Goal: Information Seeking & Learning: Learn about a topic

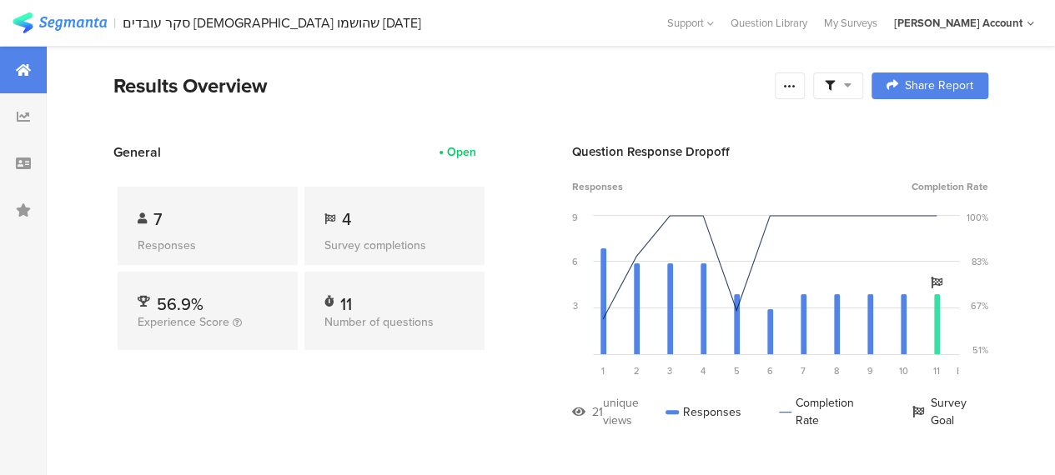
click at [257, 90] on div "Results Overview" at bounding box center [439, 86] width 653 height 30
click at [294, 114] on section "Results Overview Confidence Level 95 % Preview survey Edit survey Export Result…" at bounding box center [551, 107] width 1008 height 72
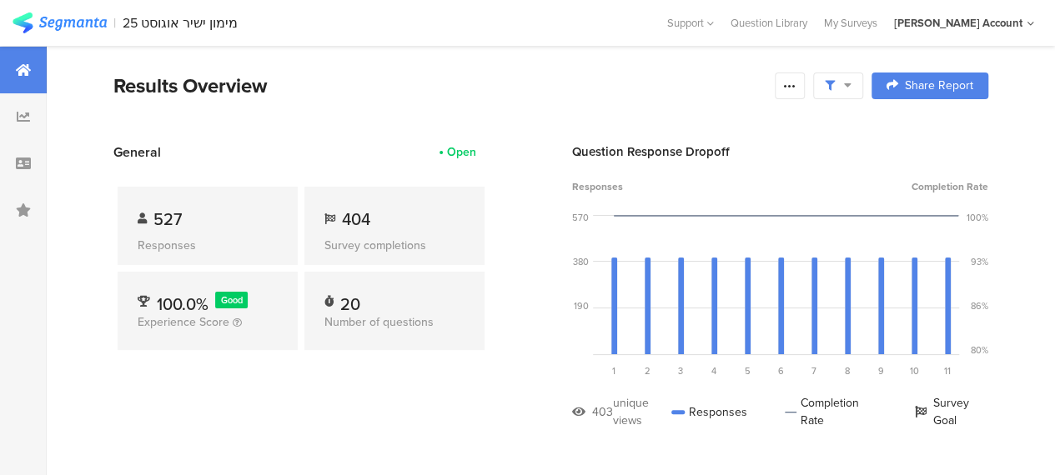
scroll to position [39, 0]
click at [356, 221] on span "404" at bounding box center [356, 219] width 28 height 25
click at [519, 259] on section "General Open 527 Responses 404 Survey completions 100.0% Good Experience Score …" at bounding box center [551, 299] width 1008 height 312
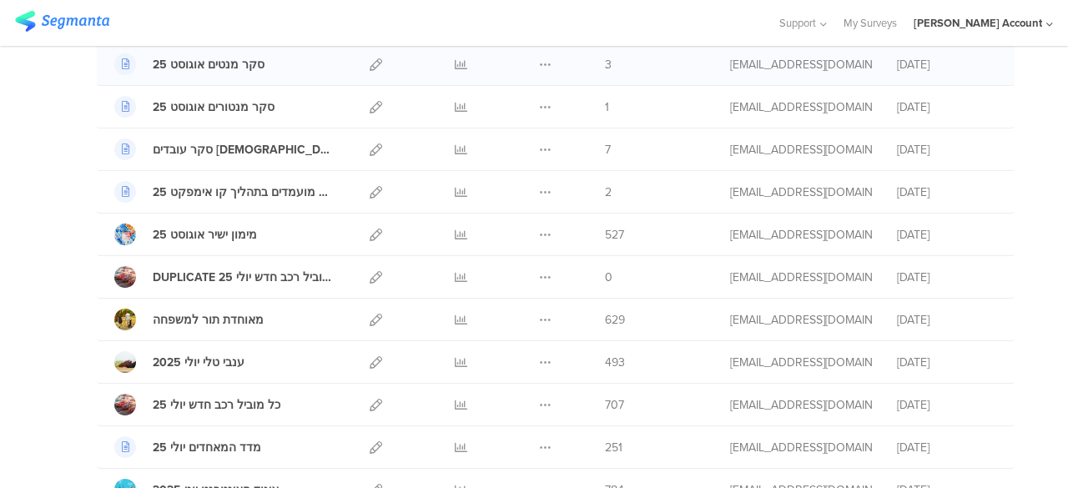
scroll to position [334, 0]
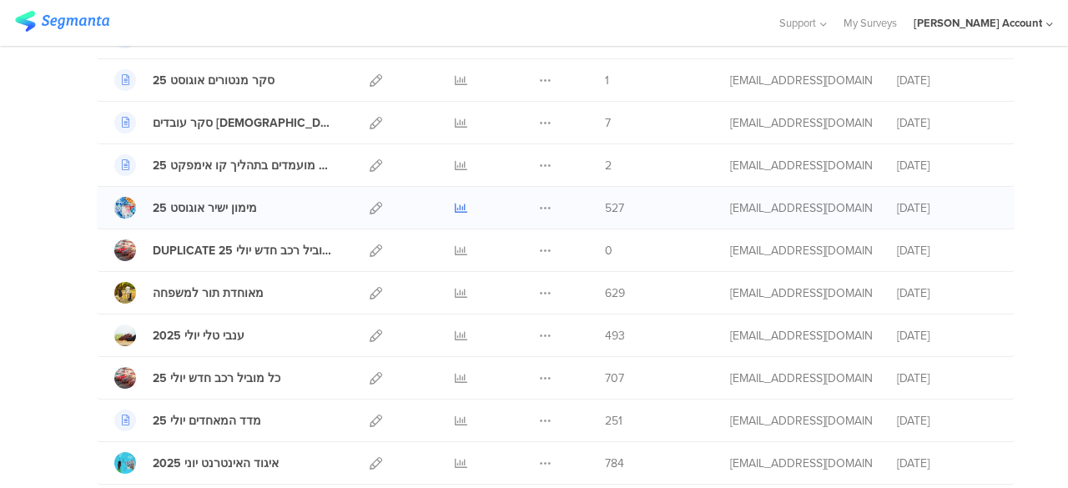
click at [455, 203] on icon at bounding box center [461, 208] width 13 height 13
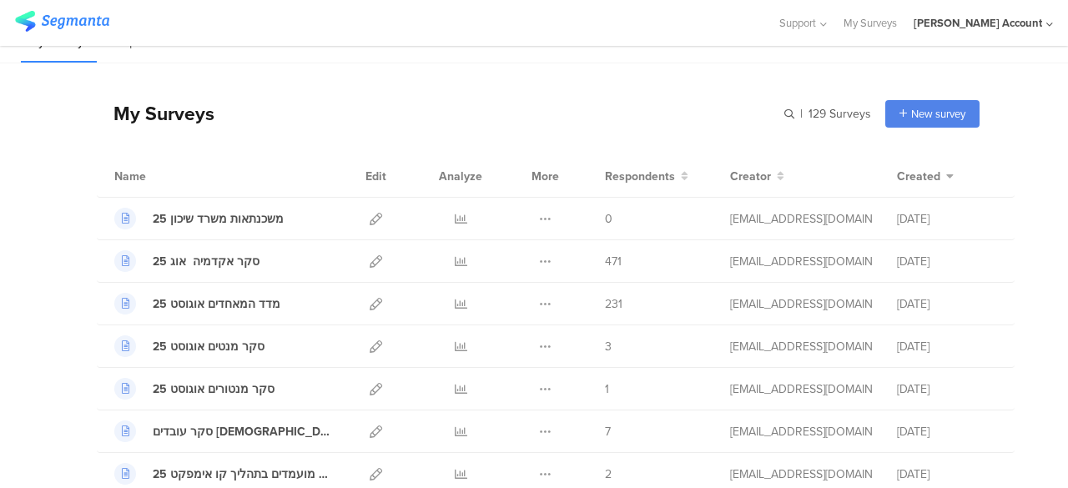
scroll to position [0, 0]
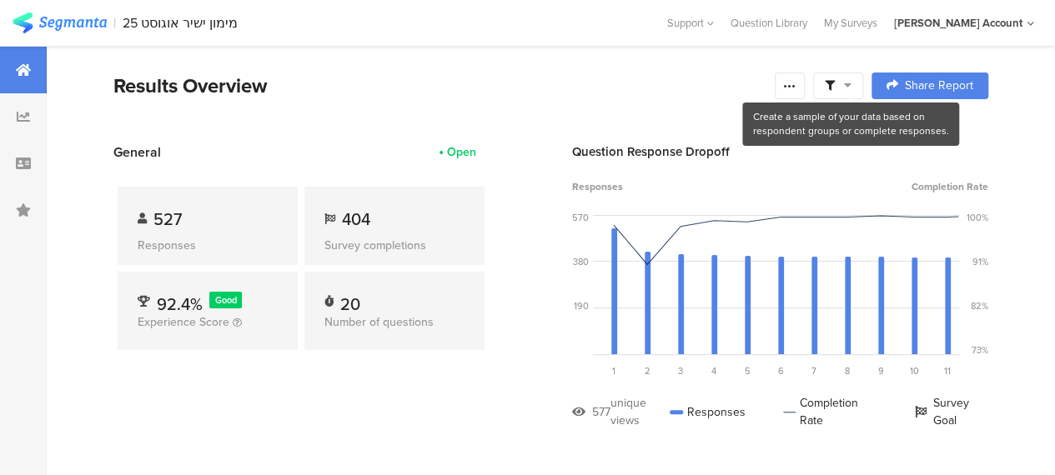
click at [852, 83] on icon at bounding box center [848, 85] width 8 height 12
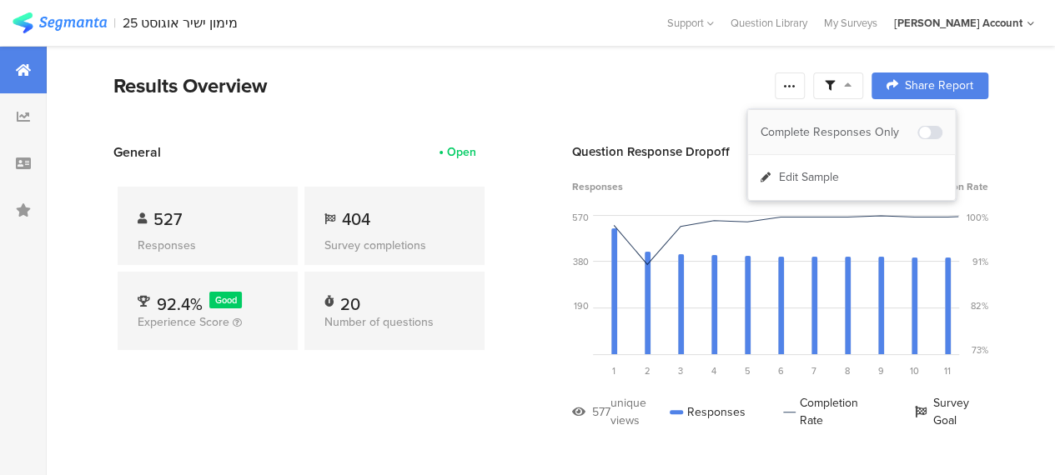
click at [821, 129] on div "Complete Responses Only" at bounding box center [839, 132] width 157 height 17
click at [404, 89] on div "Results Overview" at bounding box center [439, 86] width 653 height 30
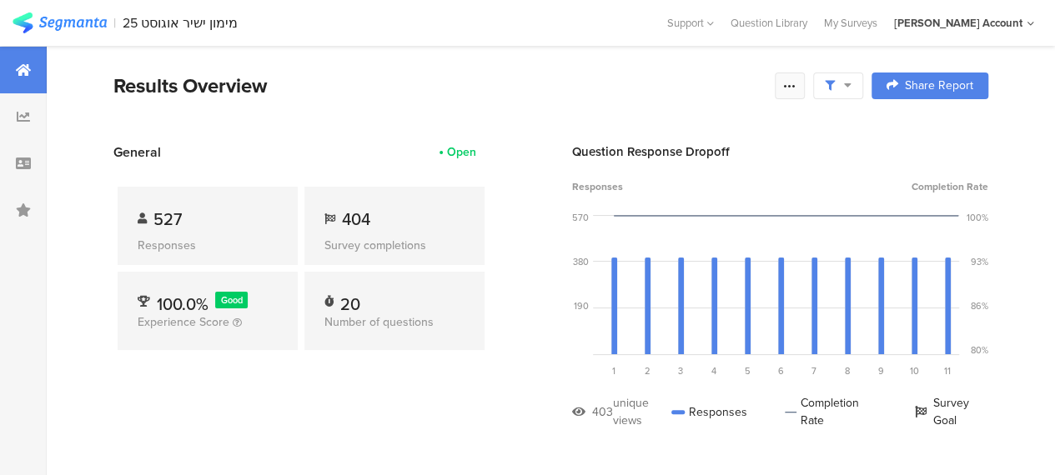
click at [797, 87] on icon at bounding box center [789, 85] width 13 height 13
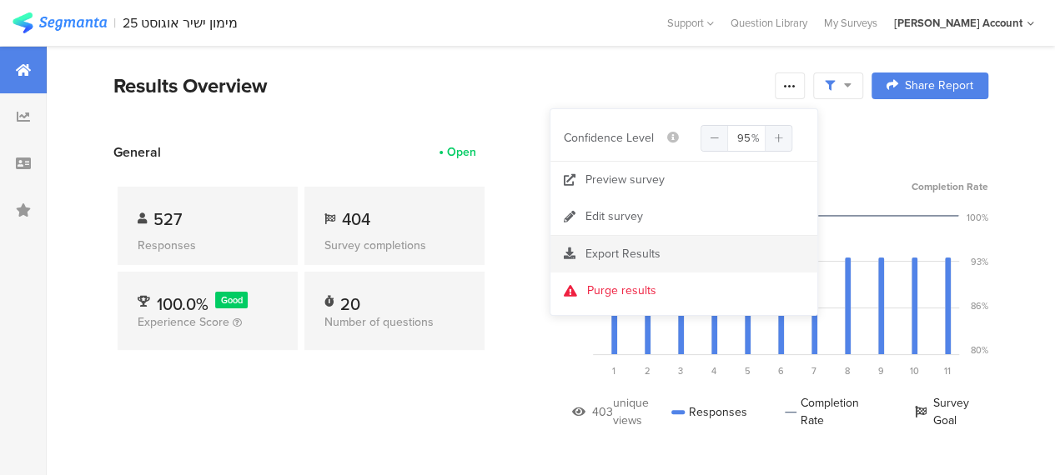
click at [606, 253] on span "Export Results" at bounding box center [623, 254] width 75 height 18
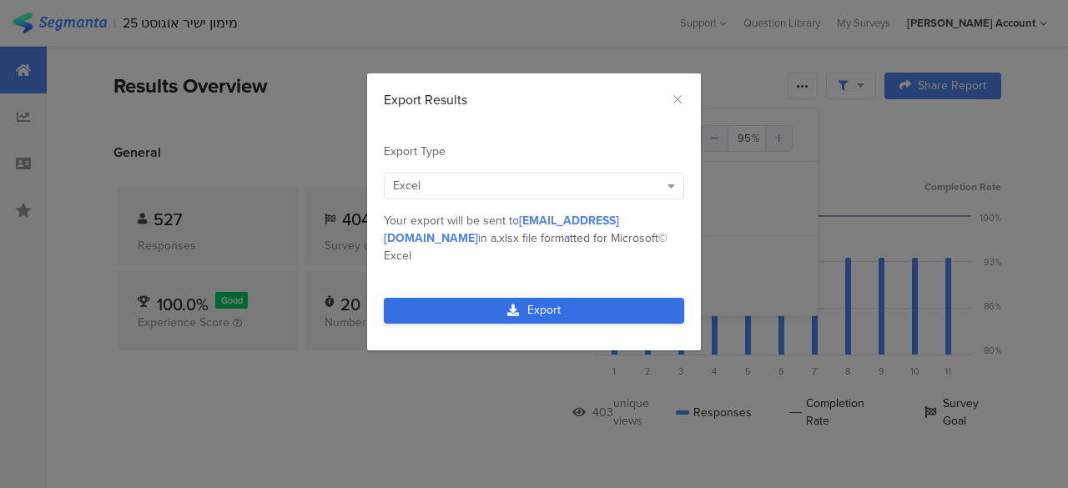
click at [554, 298] on link "Export" at bounding box center [534, 311] width 300 height 26
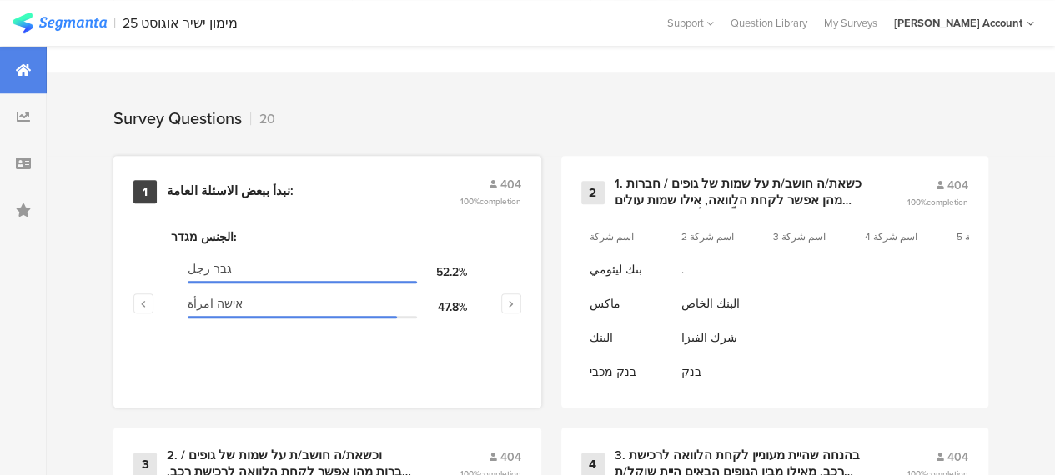
scroll to position [667, 0]
click at [214, 199] on div "نبدأ ببعض الاسئلة العامة:" at bounding box center [230, 191] width 127 height 17
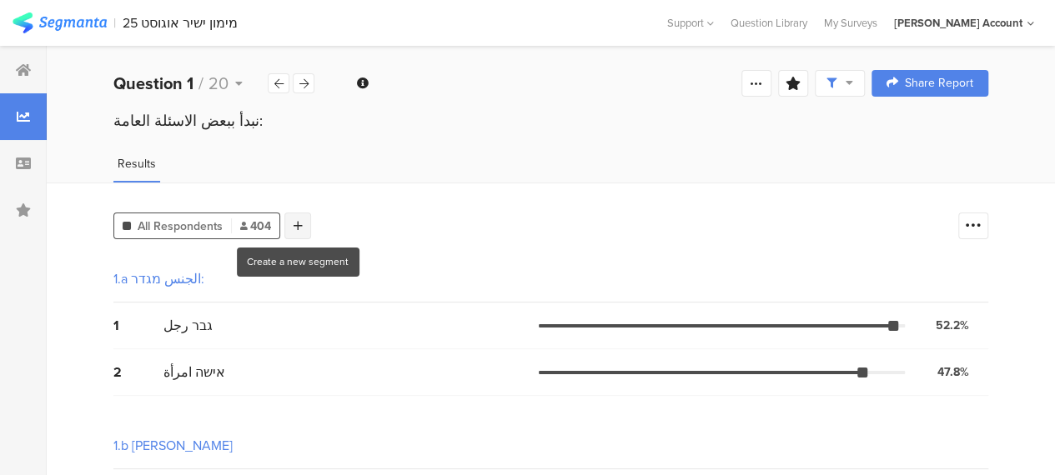
click at [299, 221] on icon at bounding box center [298, 226] width 9 height 12
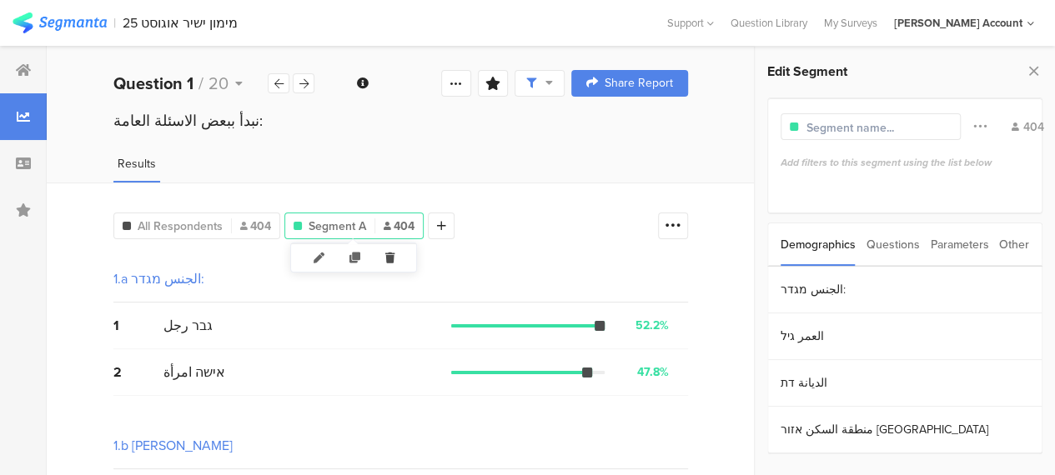
click at [392, 261] on icon at bounding box center [390, 258] width 34 height 28
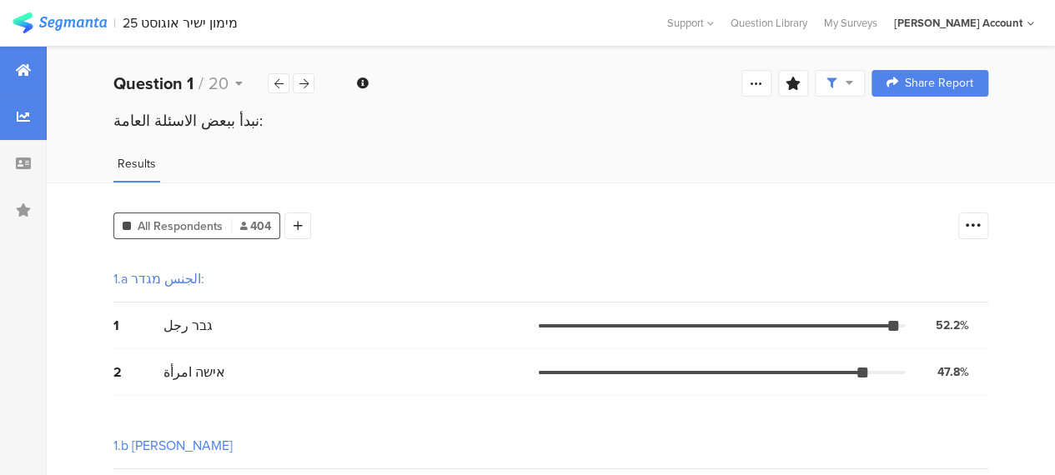
click at [26, 69] on icon at bounding box center [23, 69] width 15 height 13
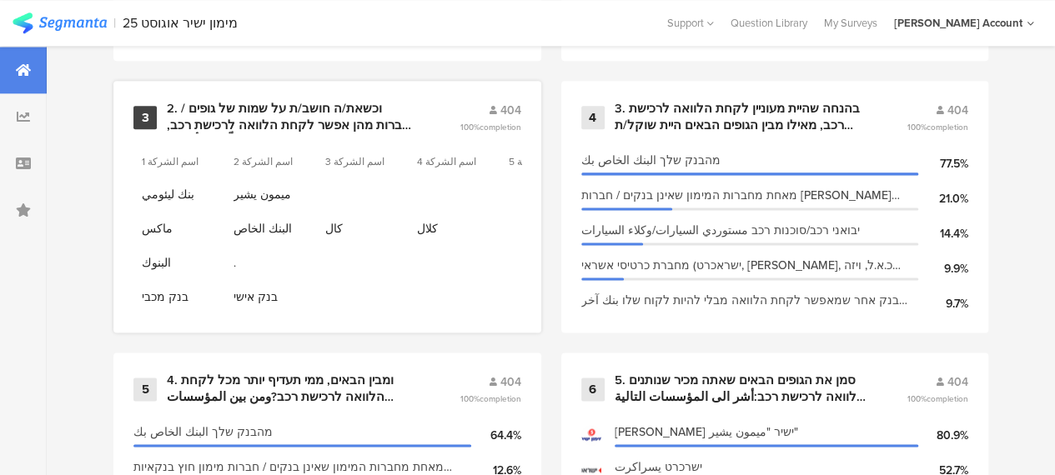
scroll to position [918, 0]
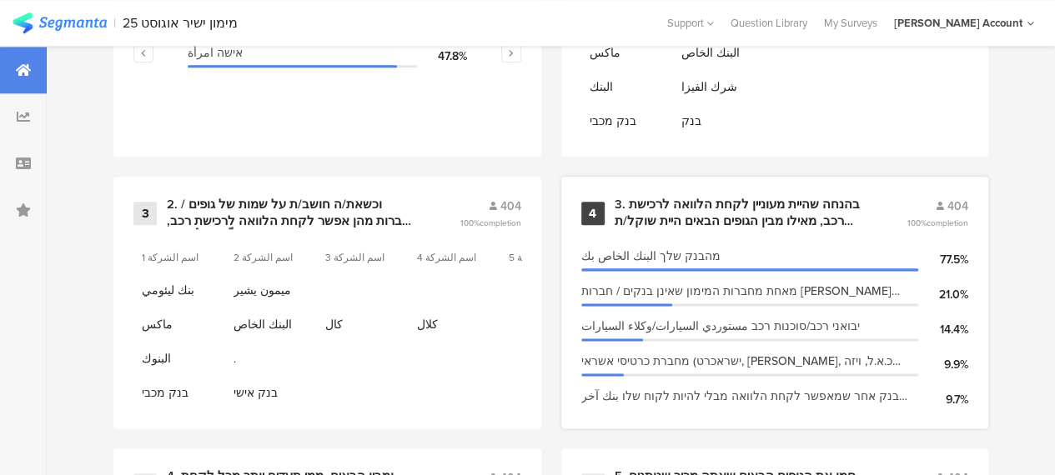
click at [650, 224] on div "3. בהנחה שהיית מעוניין לקחת הלוואה לרכישת רכב, מאילו מבין הגופים הבאים היית שוק…" at bounding box center [741, 213] width 253 height 33
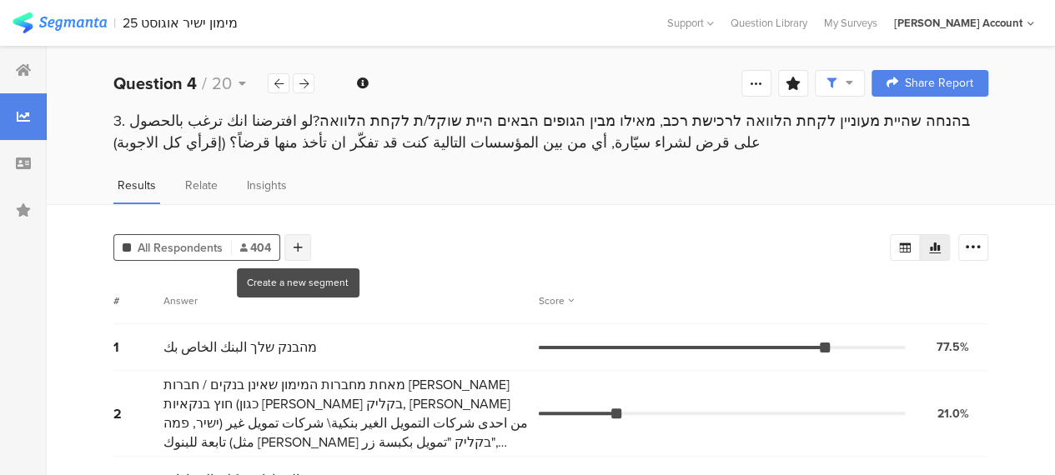
click at [299, 243] on icon at bounding box center [298, 248] width 9 height 12
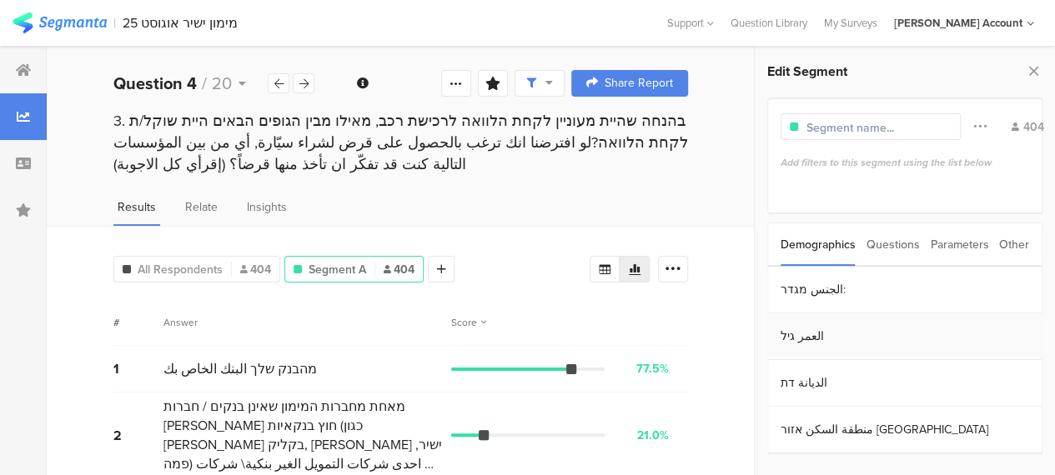
click at [802, 333] on section "العمر גיל" at bounding box center [905, 337] width 274 height 47
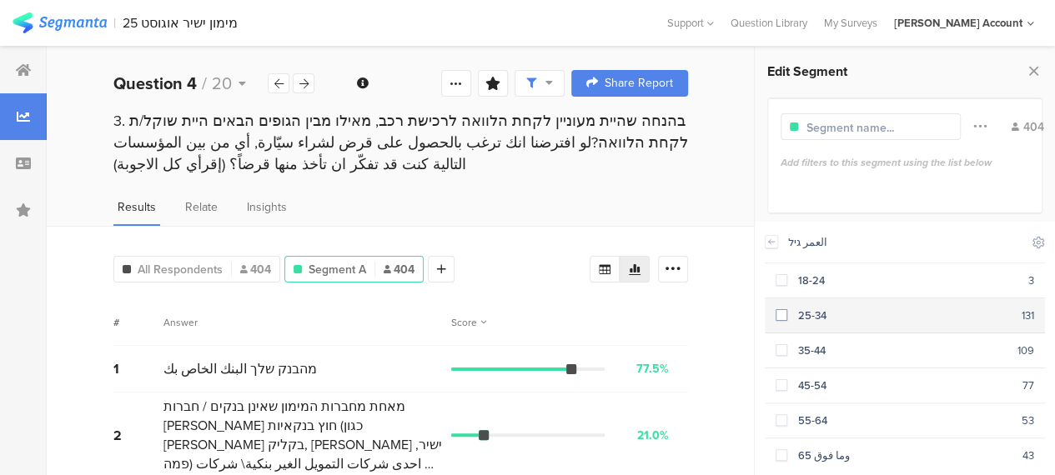
click at [782, 313] on span at bounding box center [782, 315] width 12 height 12
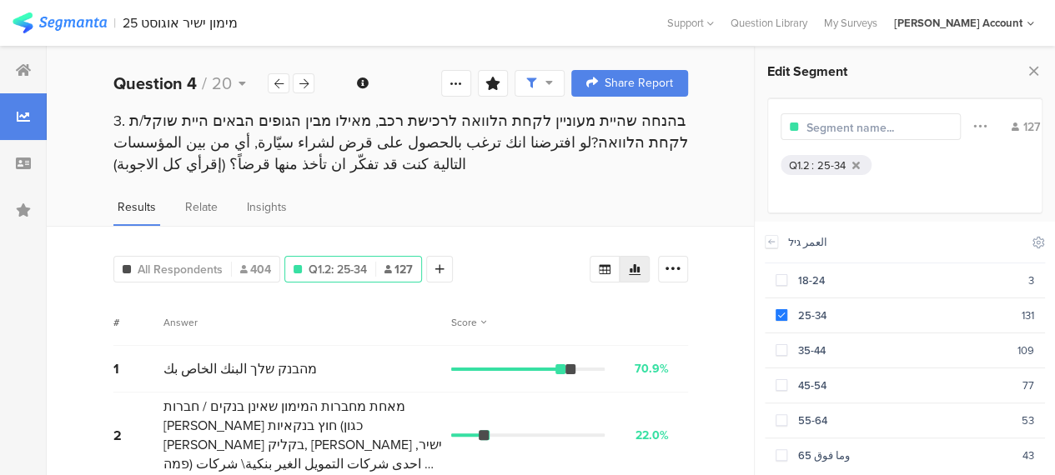
click at [827, 123] on input "text" at bounding box center [879, 128] width 145 height 18
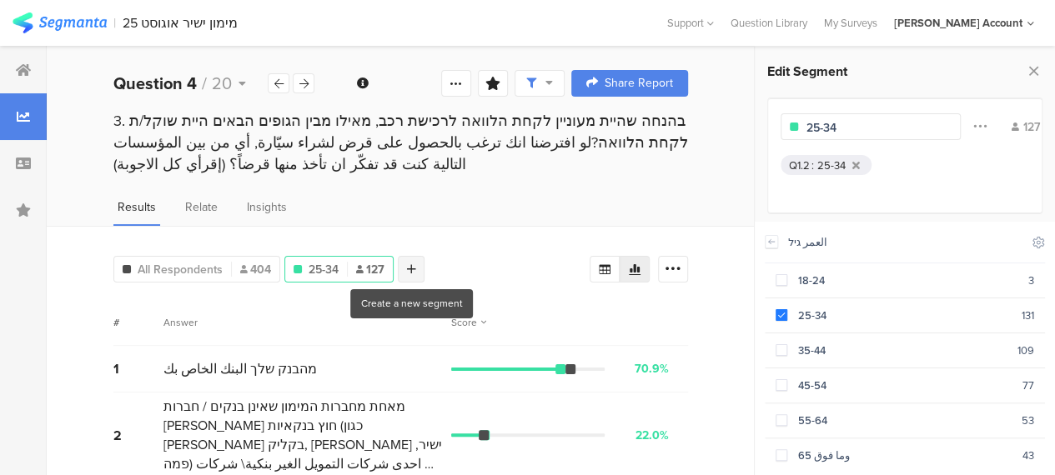
type input "25-34"
click at [414, 264] on icon at bounding box center [411, 270] width 9 height 12
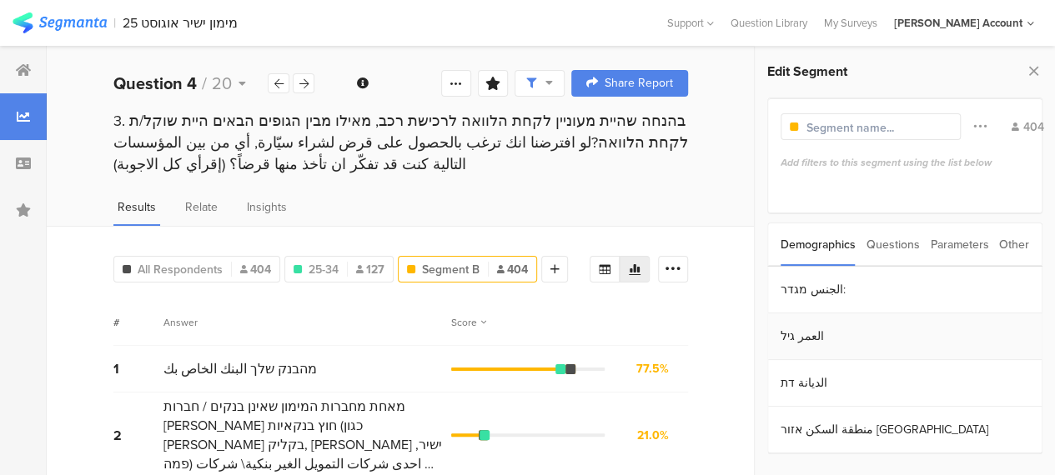
click at [797, 335] on section "العمر גיל" at bounding box center [905, 337] width 274 height 47
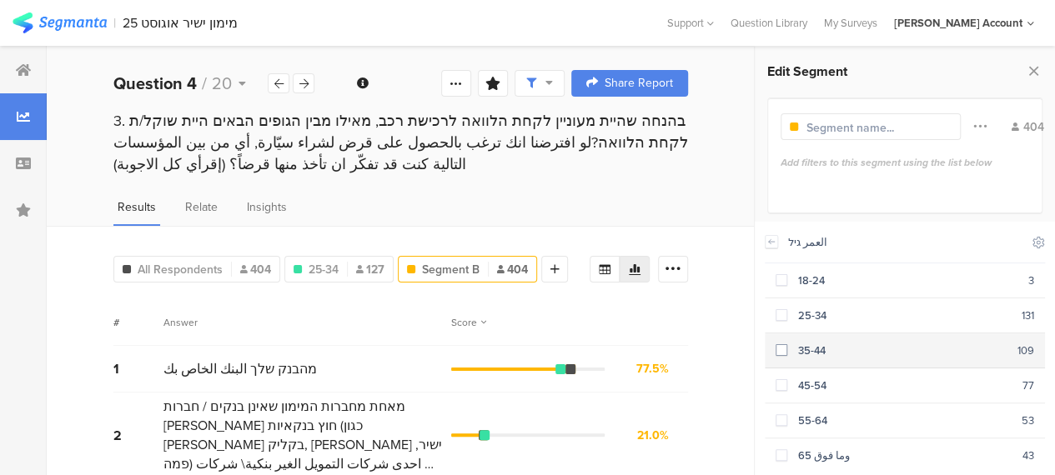
click at [781, 348] on span at bounding box center [782, 350] width 12 height 12
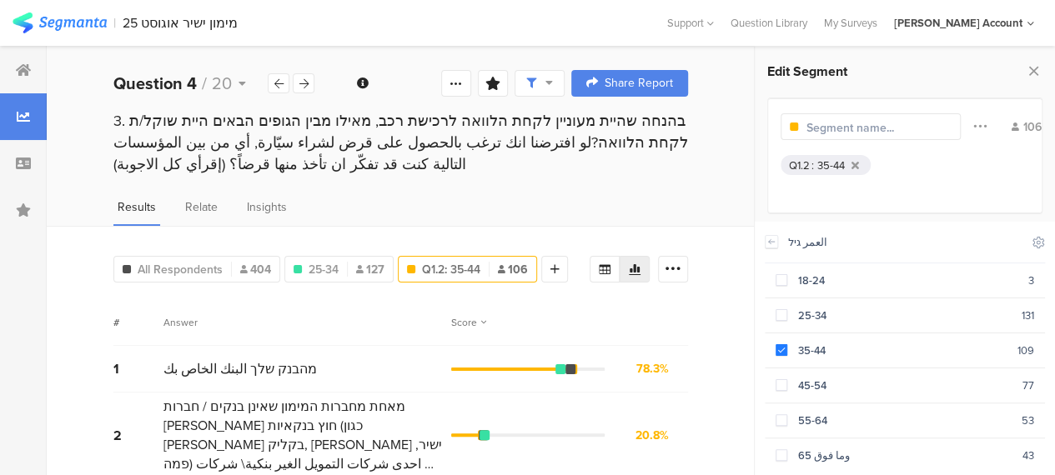
click at [814, 121] on input "text" at bounding box center [879, 128] width 145 height 18
type input "35-44"
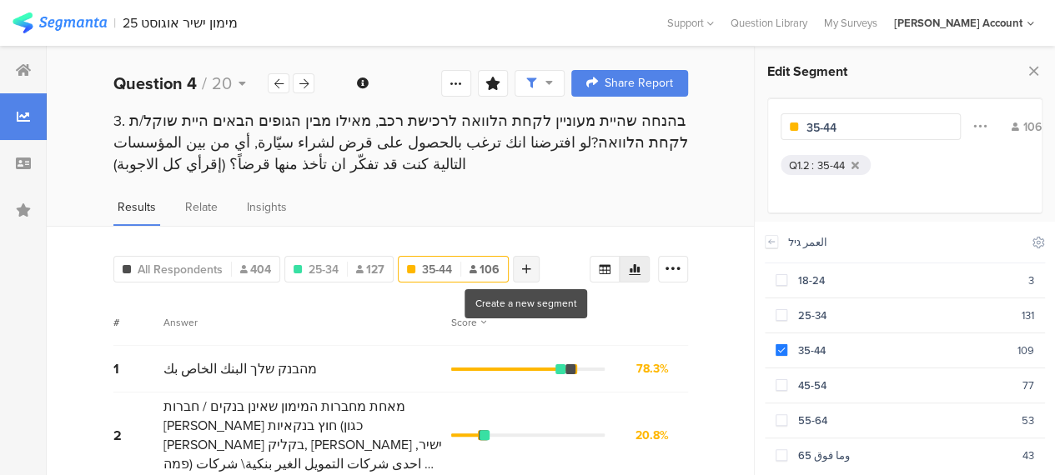
click at [524, 264] on icon at bounding box center [526, 270] width 9 height 12
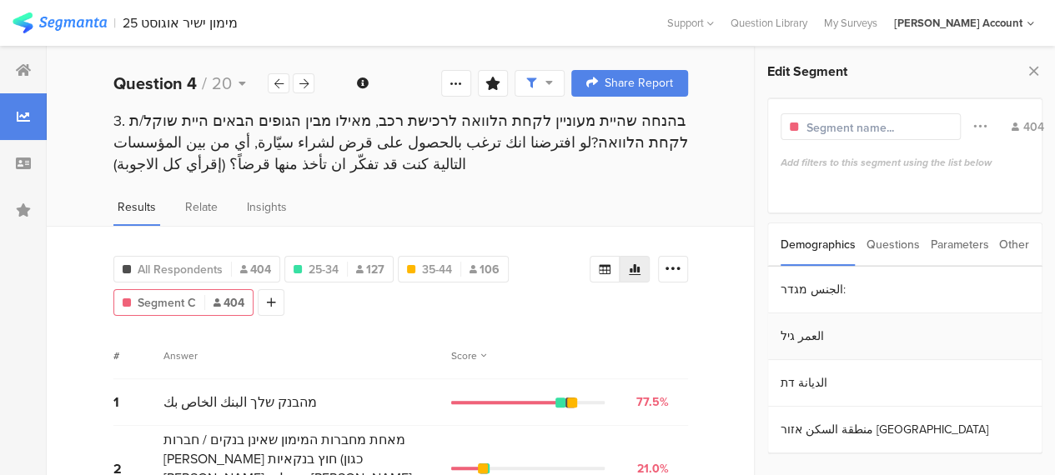
click at [797, 336] on section "العمر גיל" at bounding box center [905, 337] width 274 height 47
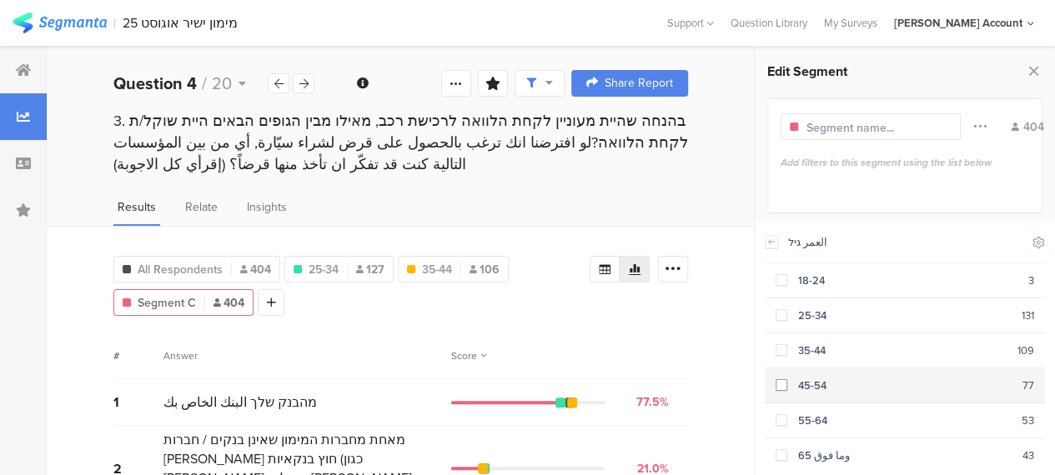
click at [782, 383] on span at bounding box center [782, 386] width 12 height 12
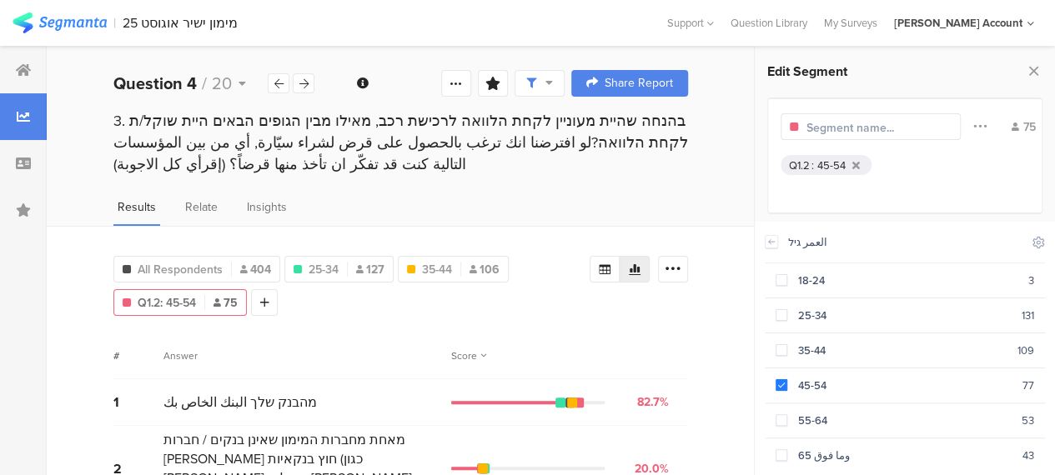
click at [813, 130] on input "text" at bounding box center [879, 128] width 145 height 18
type input "45-54"
click at [246, 301] on div at bounding box center [236, 302] width 27 height 27
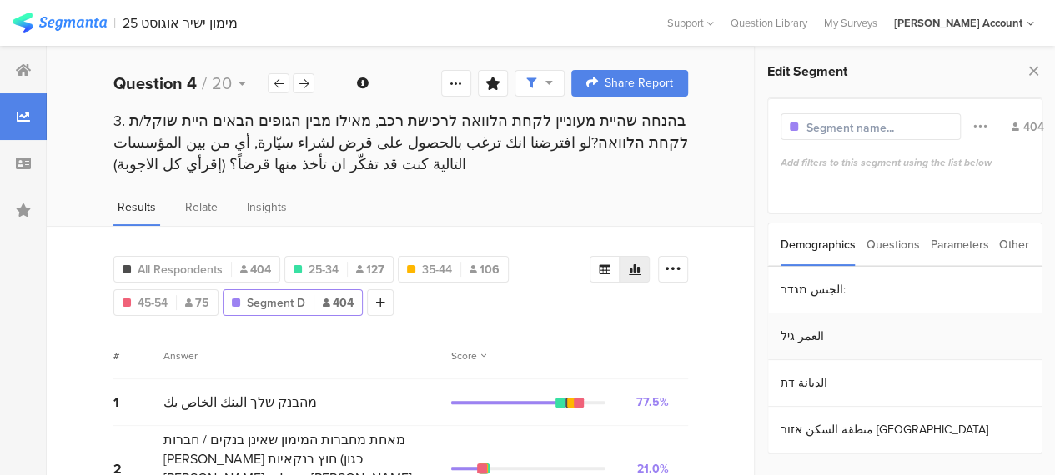
click at [798, 335] on section "العمر גיל" at bounding box center [905, 337] width 274 height 47
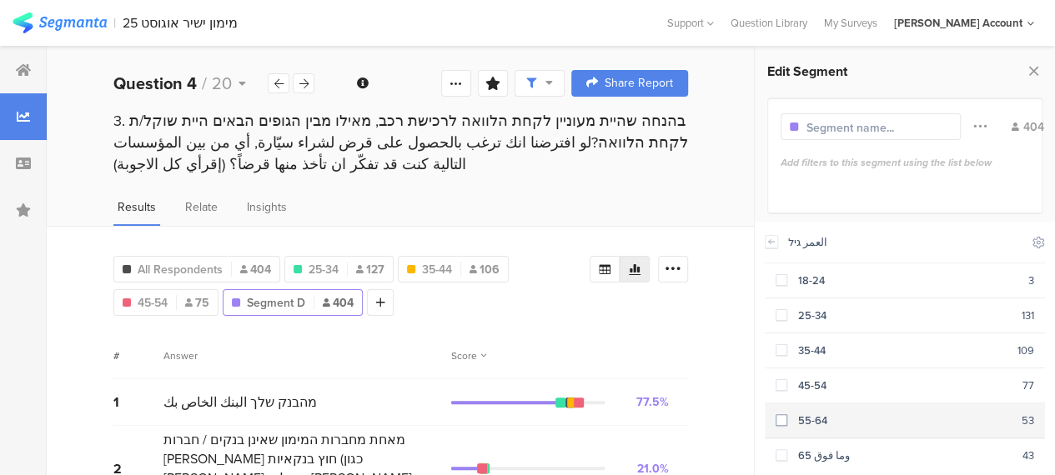
click at [784, 416] on span at bounding box center [782, 421] width 12 height 12
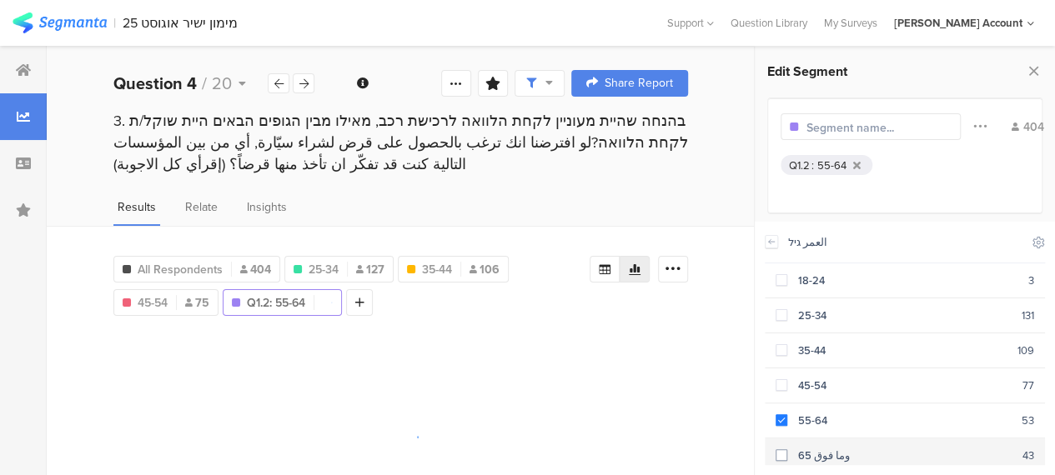
click at [784, 451] on span at bounding box center [782, 456] width 12 height 12
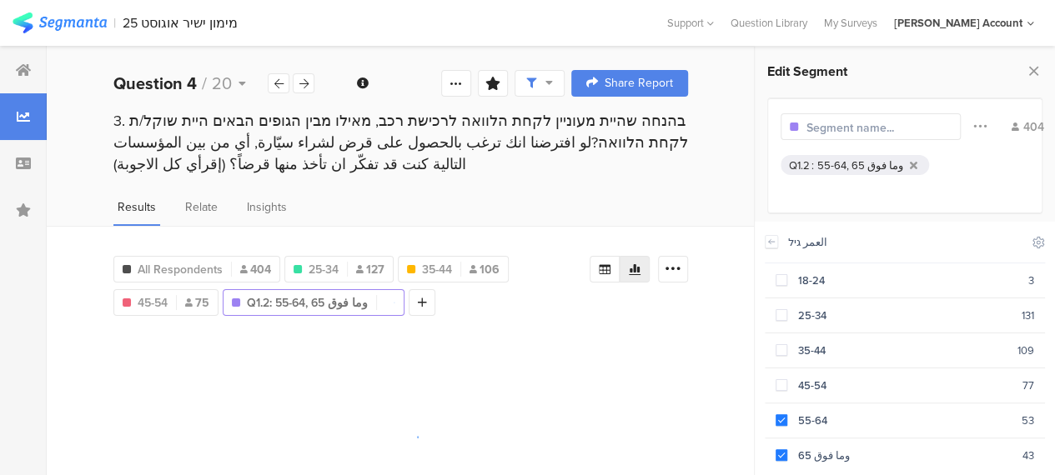
click at [813, 127] on input "text" at bounding box center [879, 128] width 145 height 18
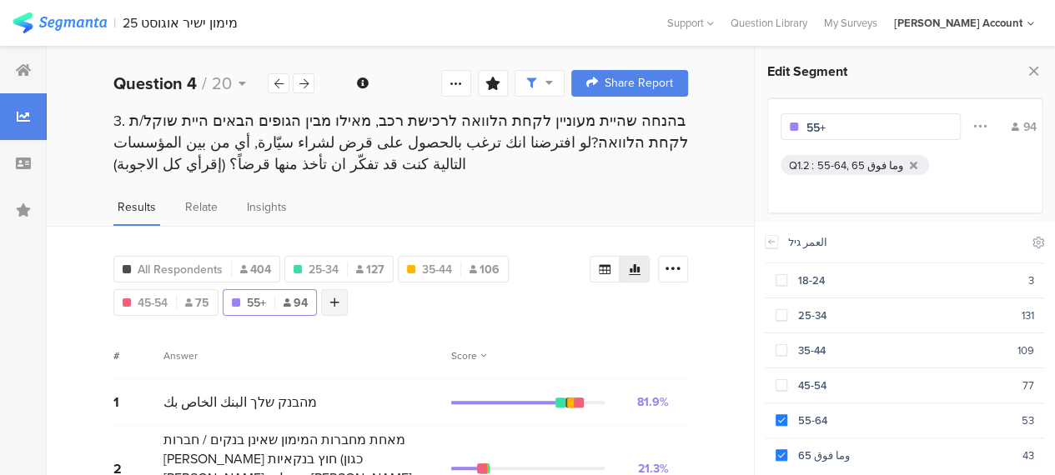
type input "55+"
click at [334, 299] on icon at bounding box center [334, 303] width 9 height 12
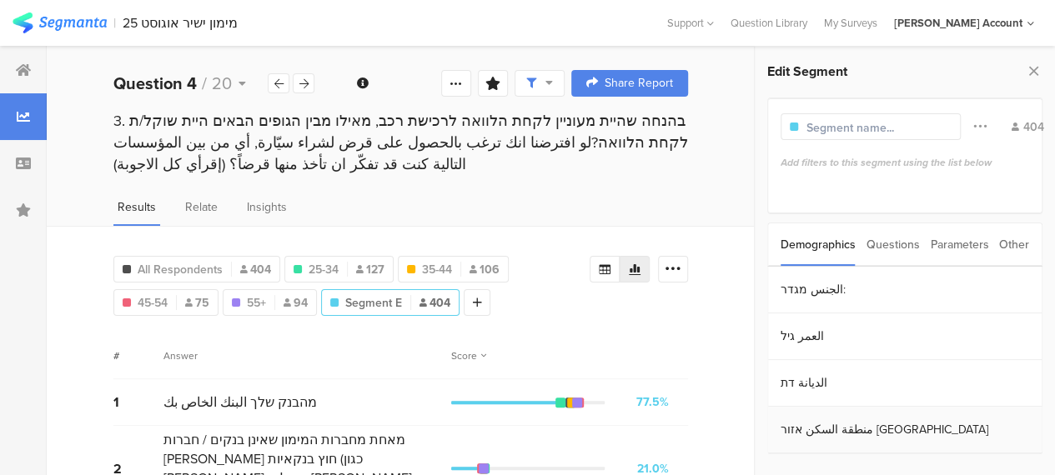
click at [811, 430] on section "منطقة السكن אזור [GEOGRAPHIC_DATA]" at bounding box center [905, 430] width 274 height 47
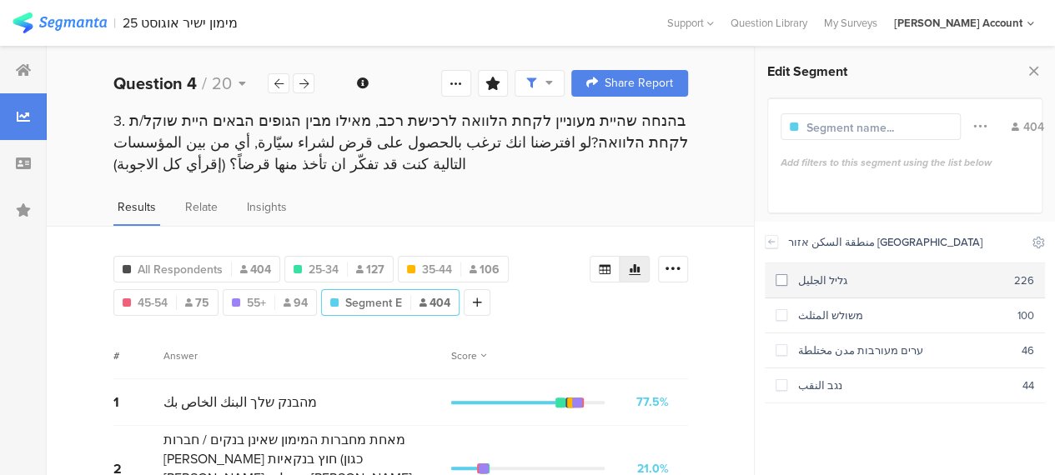
click at [785, 283] on span at bounding box center [782, 280] width 12 height 12
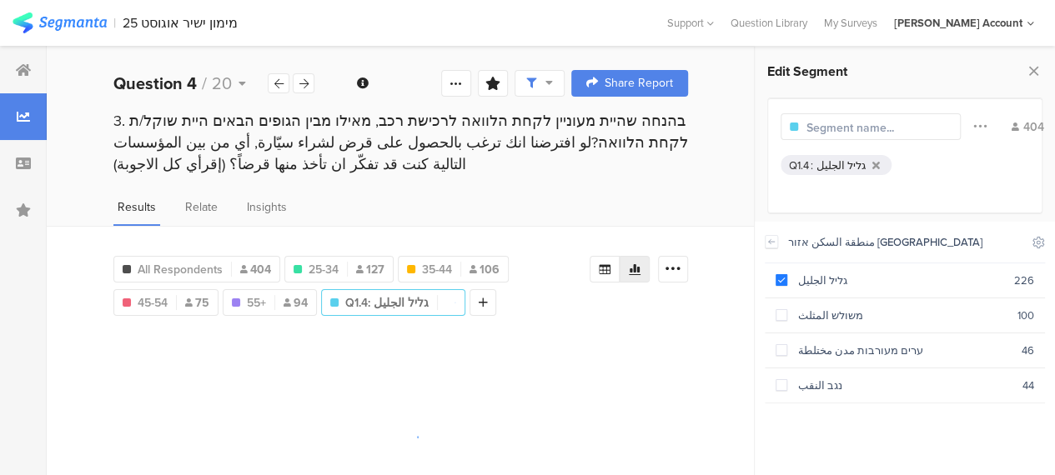
click at [818, 129] on input "text" at bounding box center [879, 128] width 145 height 18
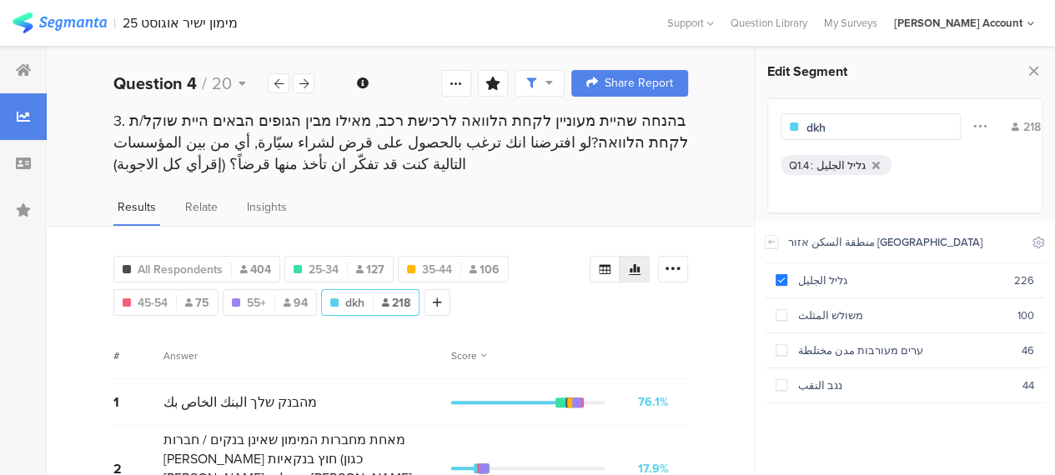
type input "dkhk"
click at [821, 121] on input "dkhk" at bounding box center [879, 128] width 145 height 18
type input "גליל"
click at [442, 301] on div at bounding box center [438, 302] width 27 height 27
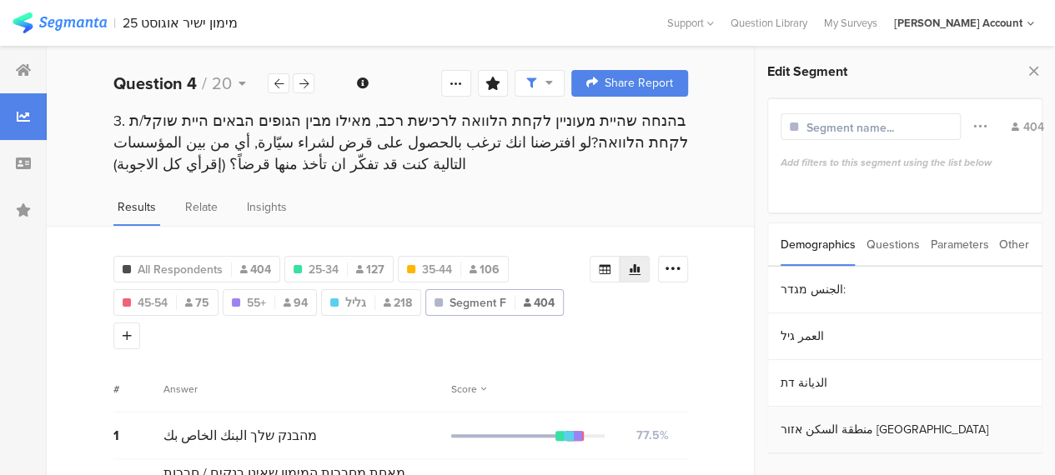
click at [820, 420] on section "منطقة السكن אזור [GEOGRAPHIC_DATA]" at bounding box center [905, 430] width 274 height 47
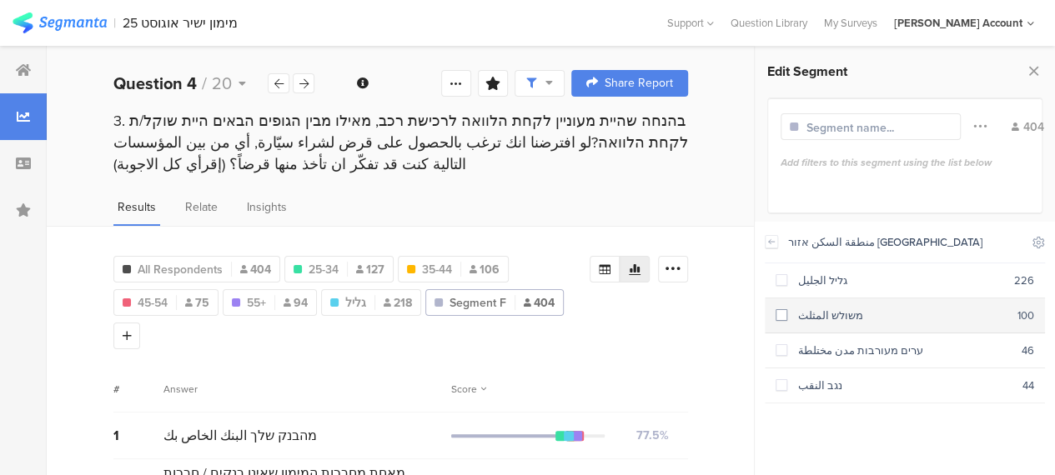
click at [786, 315] on span at bounding box center [782, 315] width 12 height 12
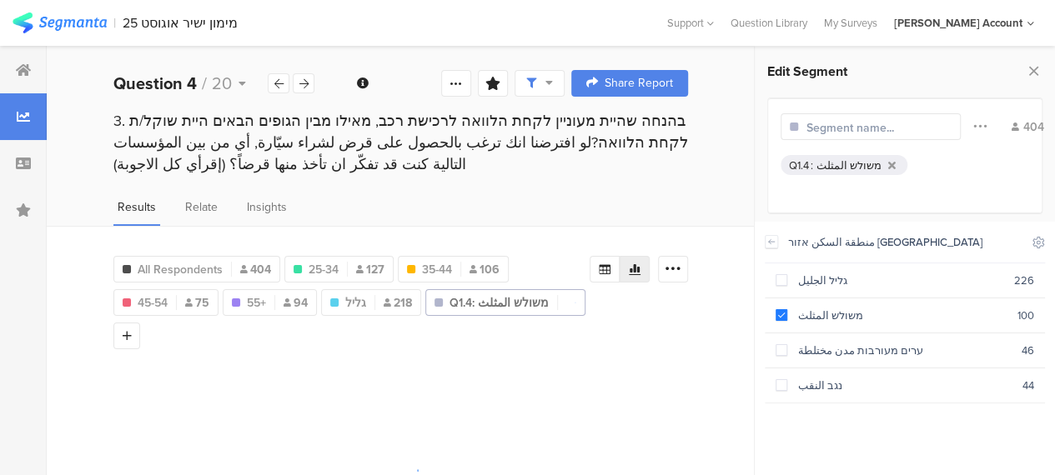
click at [825, 127] on input "text" at bounding box center [879, 128] width 145 height 18
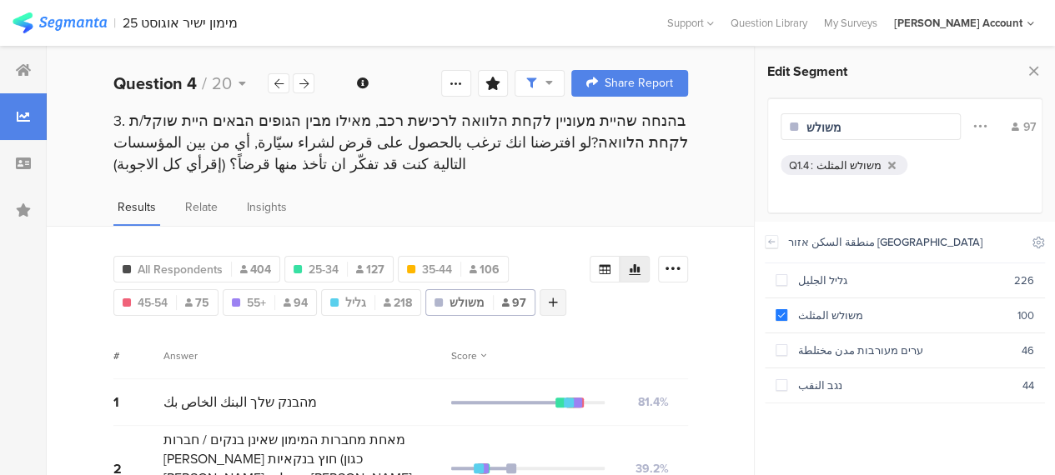
type input "משולש"
click at [548, 306] on div at bounding box center [553, 302] width 27 height 27
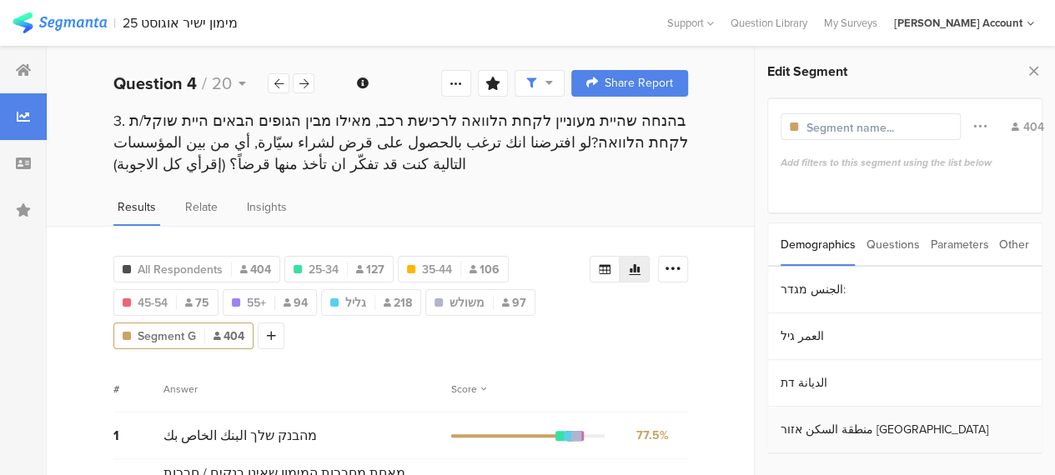
click at [807, 428] on section "منطقة السكن אזור [GEOGRAPHIC_DATA]" at bounding box center [905, 430] width 274 height 47
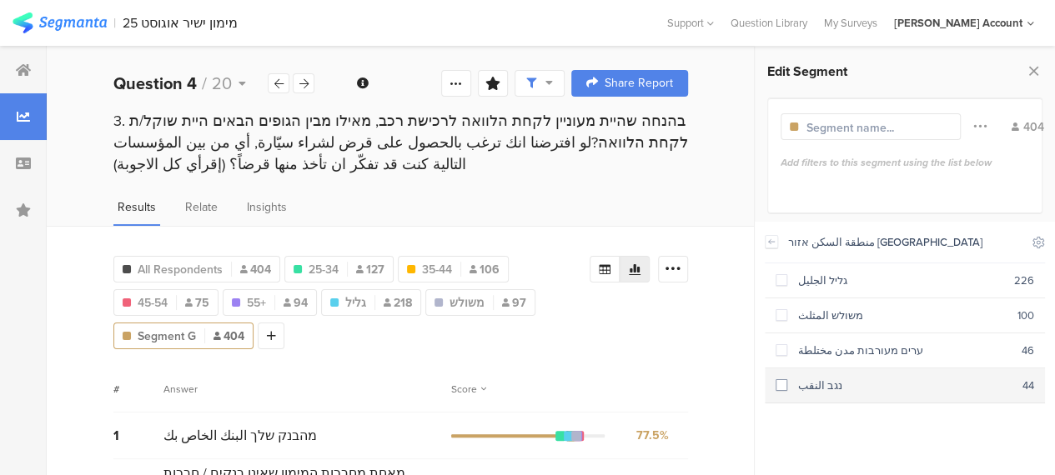
click at [784, 383] on span at bounding box center [782, 386] width 12 height 12
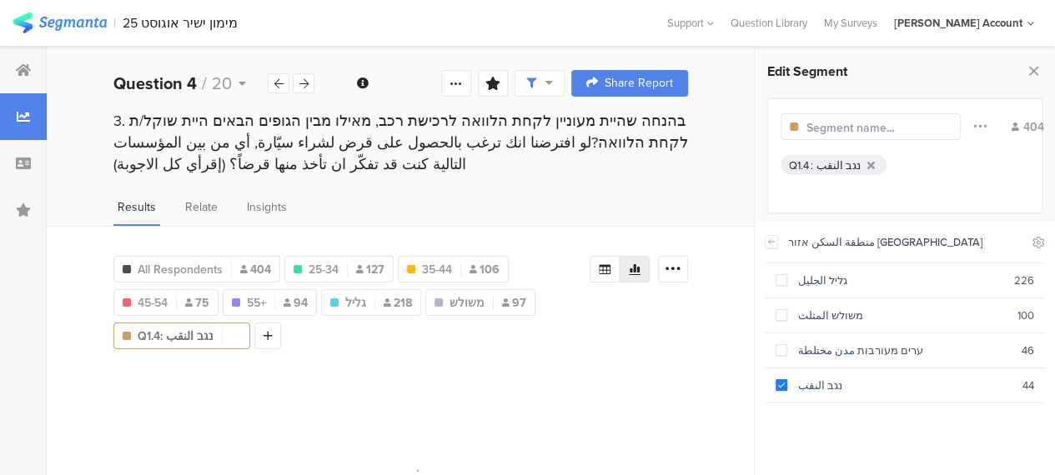
click at [832, 130] on input "text" at bounding box center [879, 128] width 145 height 18
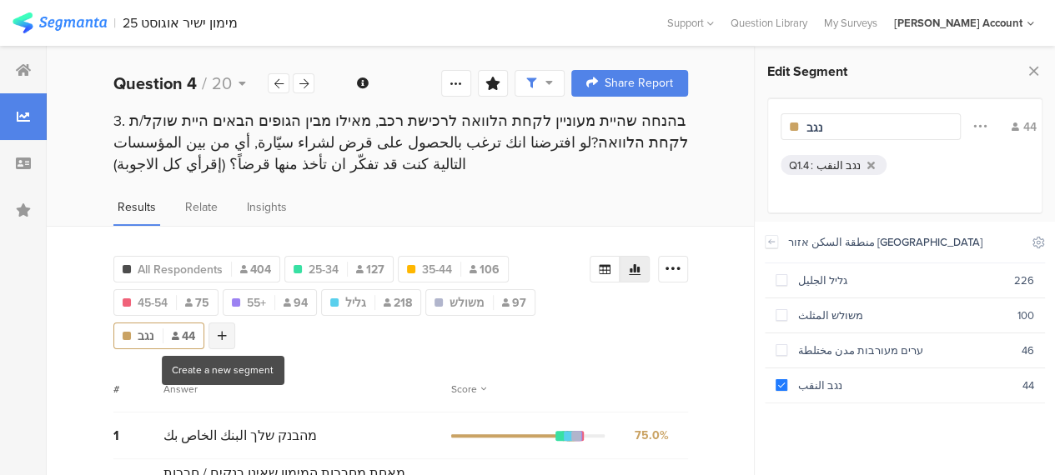
type input "נגב"
click at [214, 333] on div at bounding box center [222, 336] width 27 height 27
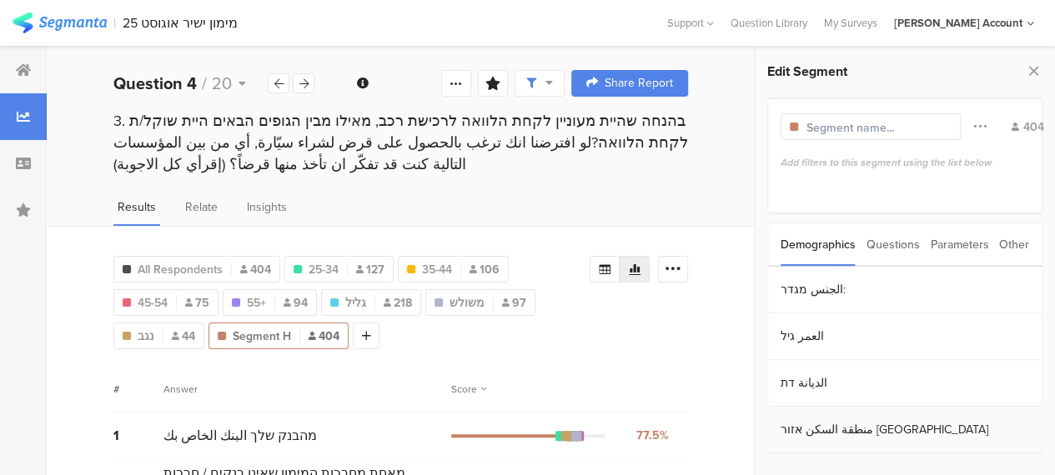
click at [810, 426] on section "منطقة السكن אזור [GEOGRAPHIC_DATA]" at bounding box center [905, 430] width 274 height 47
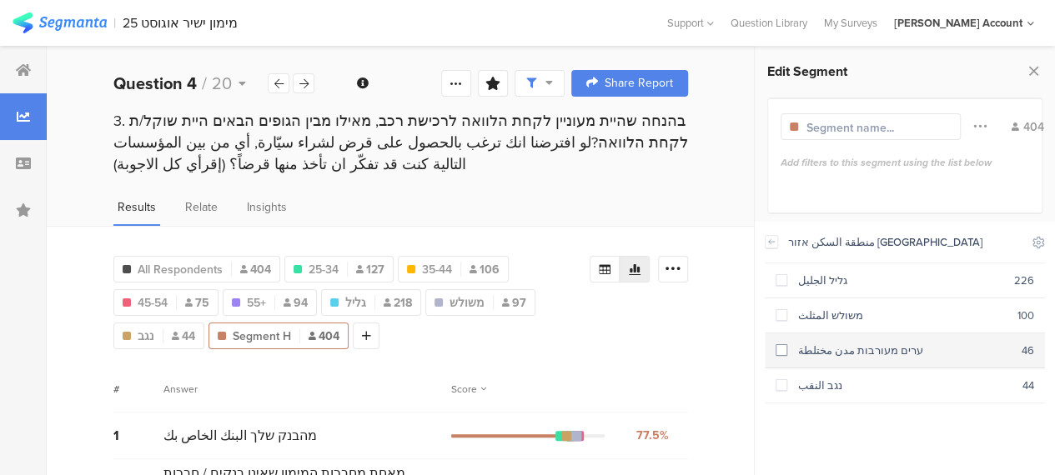
click at [782, 351] on span at bounding box center [782, 350] width 12 height 12
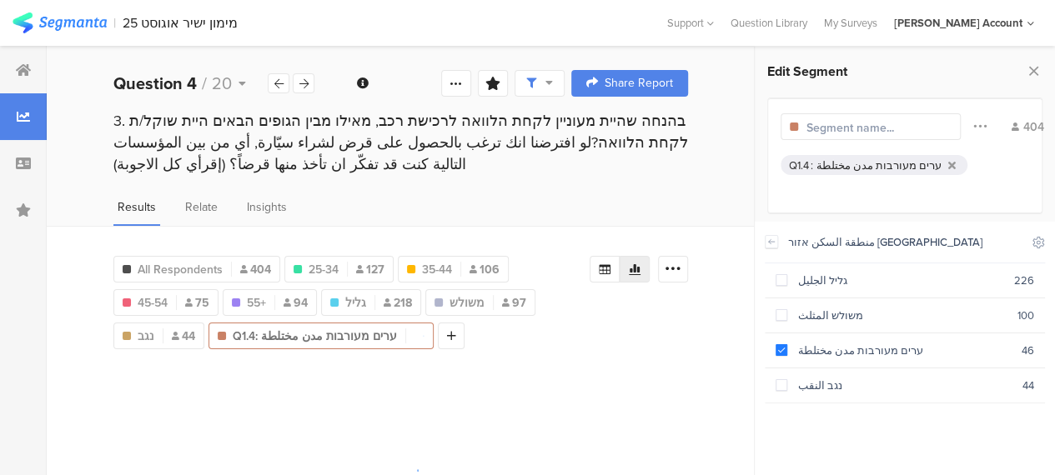
click at [857, 125] on input "text" at bounding box center [879, 128] width 145 height 18
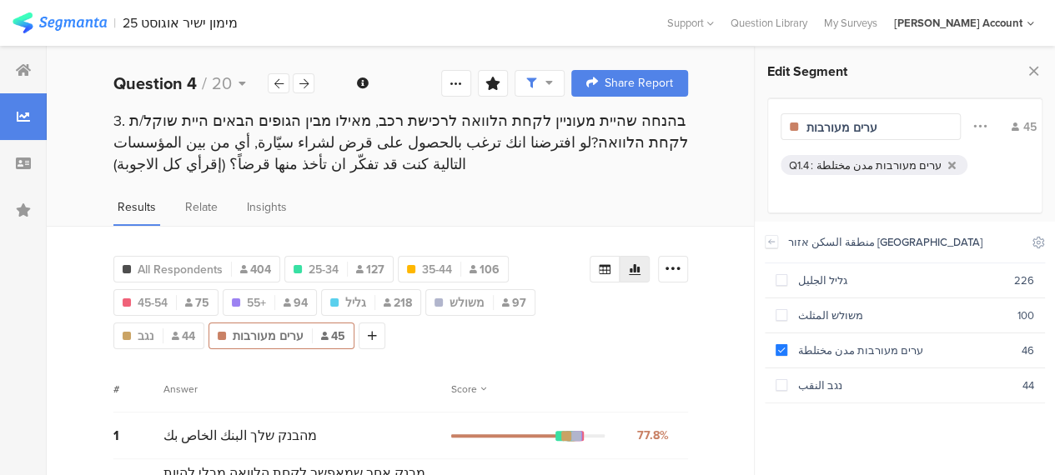
type input "ערים מעורבות"
click at [679, 319] on div "All Respondents 404 25-34 127 35-44 106 Q1.2 : 45-54 45-54 75 55+ 94 גליל 218 מ…" at bounding box center [400, 299] width 575 height 100
click at [369, 333] on icon at bounding box center [372, 336] width 9 height 12
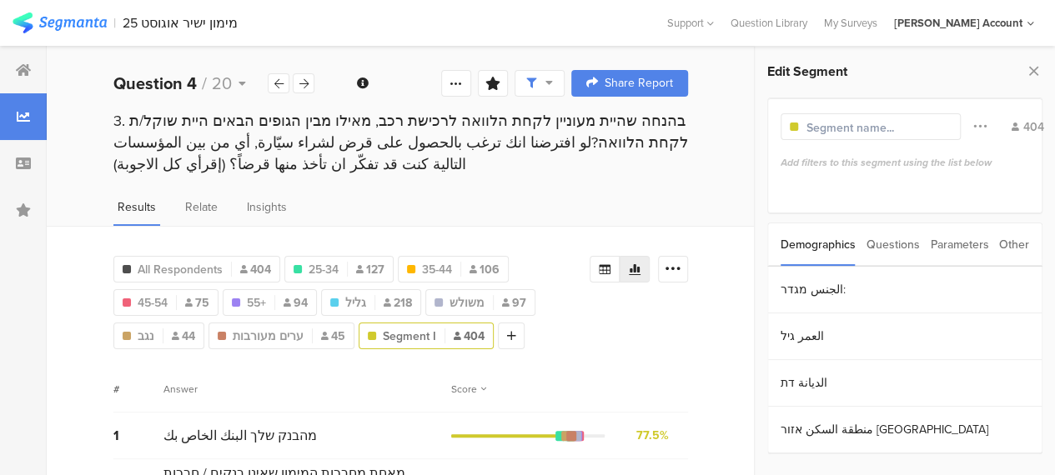
click at [906, 244] on div "Questions" at bounding box center [893, 245] width 53 height 43
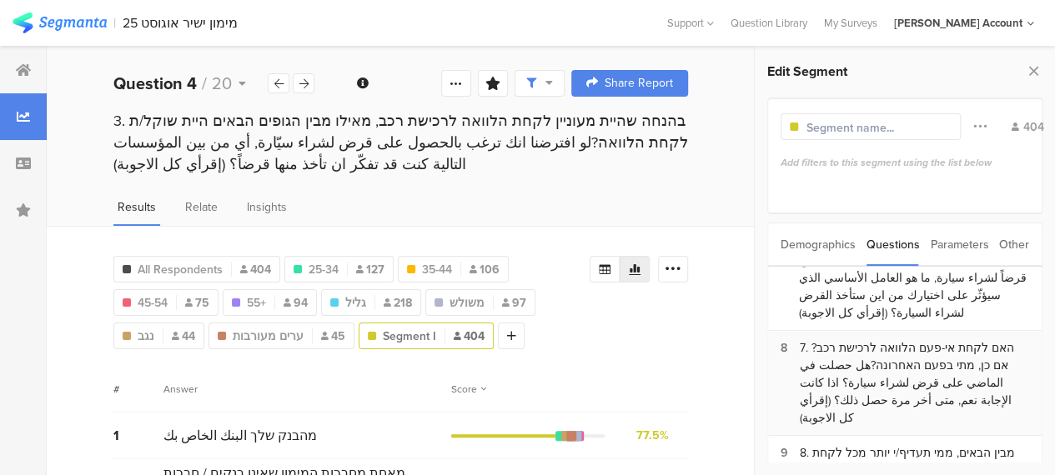
scroll to position [500, 0]
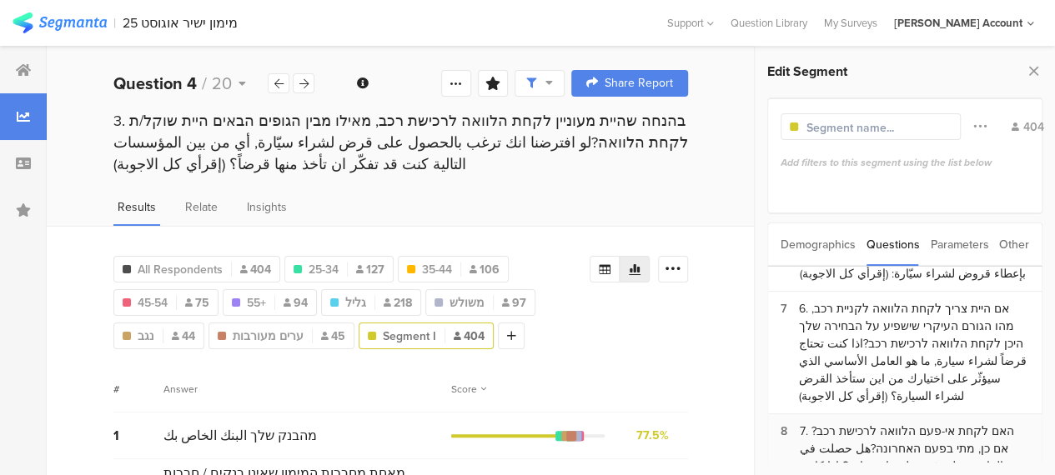
click at [892, 423] on div "7. האם לקחת אי-פעם הלוואה לרכישת רכב? אם כן, מתי בפעם האחרונה?هل حصلت في الماضي…" at bounding box center [914, 467] width 229 height 88
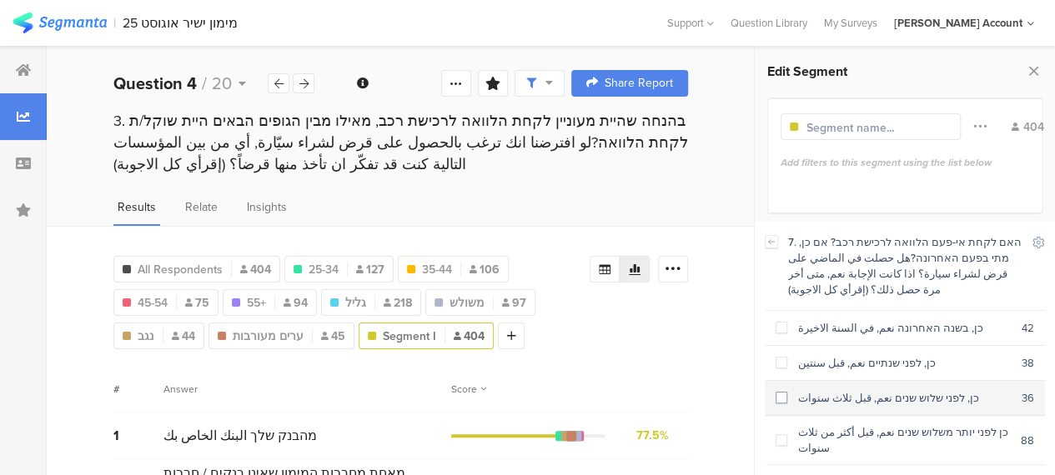
click at [782, 396] on span at bounding box center [782, 398] width 12 height 12
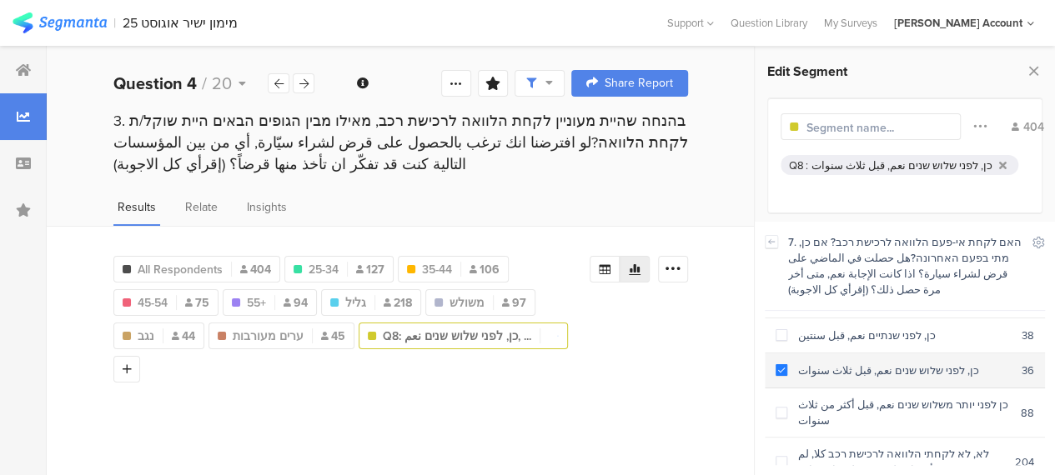
scroll to position [43, 0]
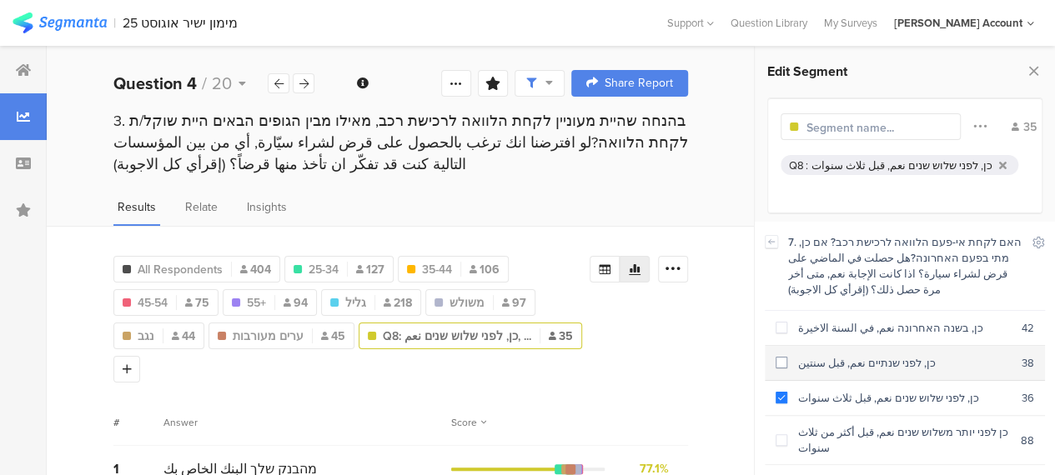
click at [781, 361] on span at bounding box center [782, 363] width 12 height 12
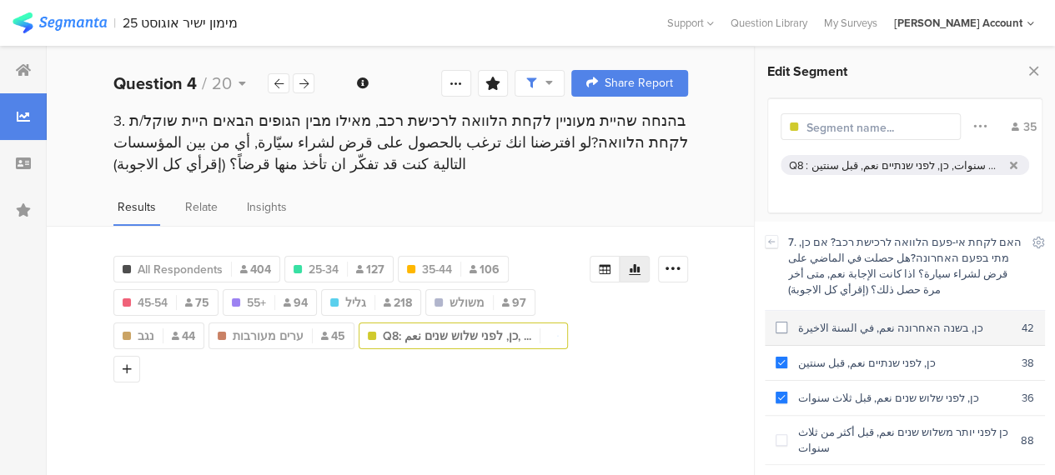
click at [786, 326] on span at bounding box center [782, 328] width 12 height 12
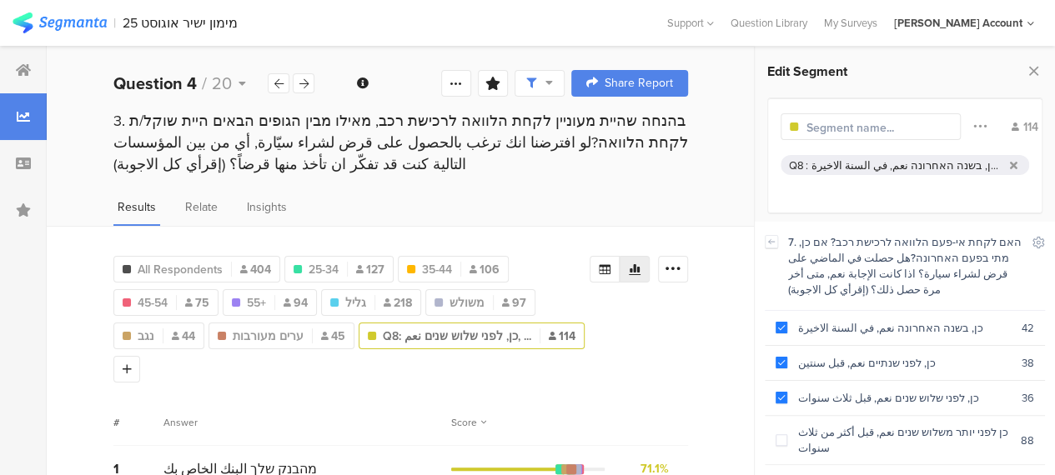
click at [933, 125] on div at bounding box center [871, 126] width 180 height 27
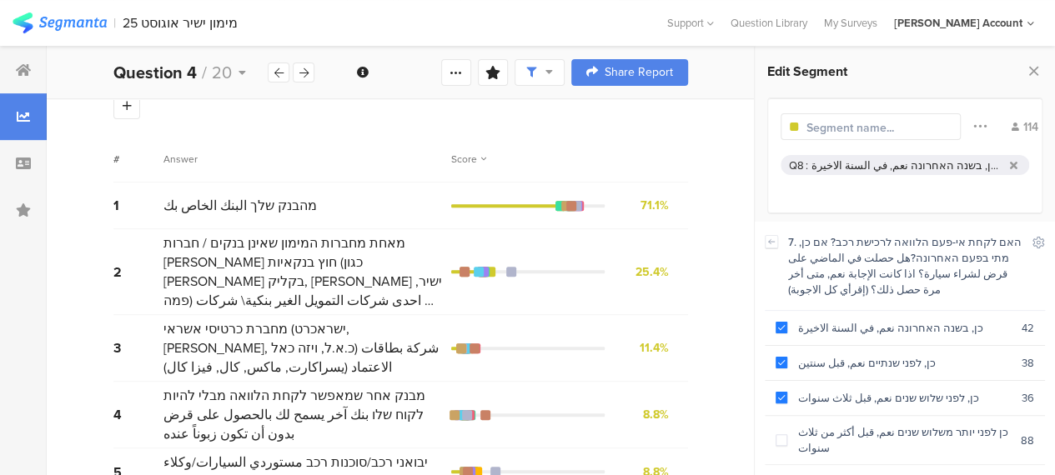
scroll to position [183, 0]
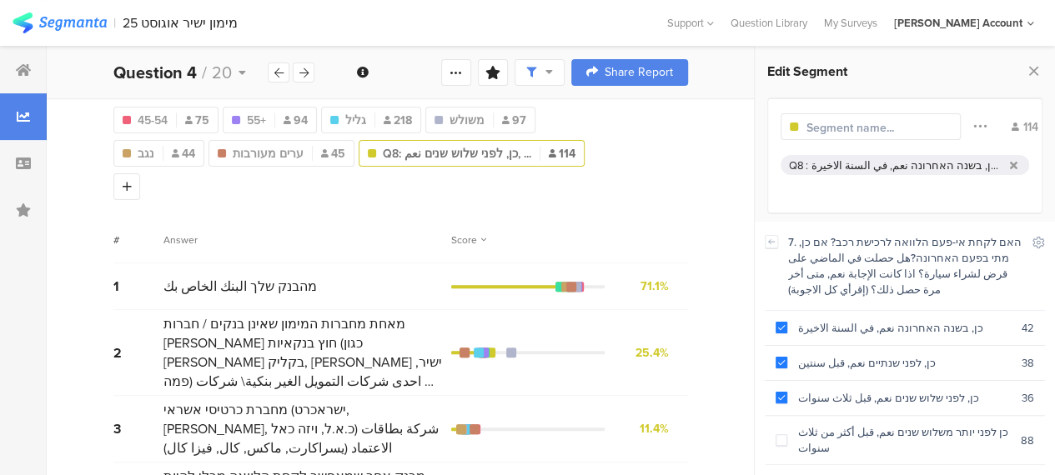
click at [857, 123] on input "text" at bounding box center [879, 128] width 145 height 18
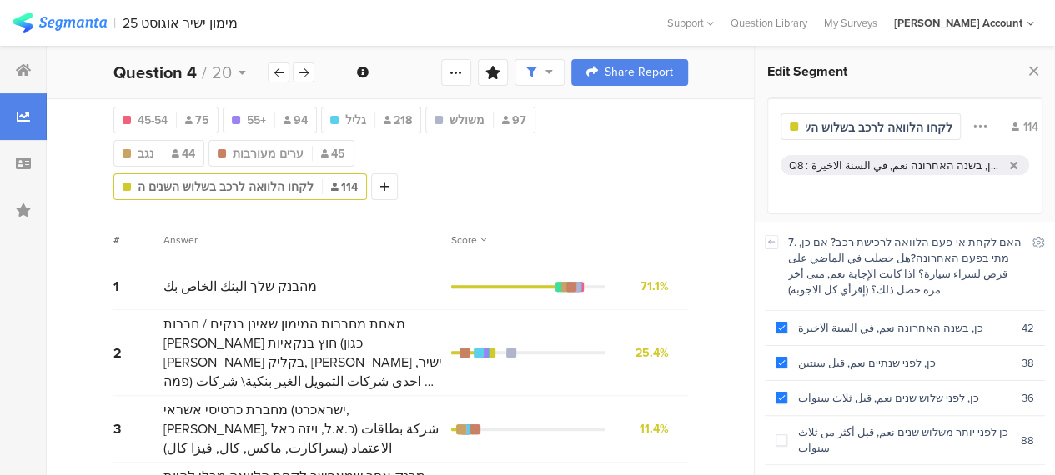
scroll to position [0, 38]
type input "לקחו הלוואה לרכב בשלוש השנים ה"
click at [863, 168] on div "כן, לפני שלוש שנים نعم, قبل ثلاث سنوات, כן, לפני שנתיים نعم, قبل سنتين, כן, בשנ…" at bounding box center [908, 166] width 192 height 16
click at [371, 184] on div at bounding box center [384, 186] width 27 height 27
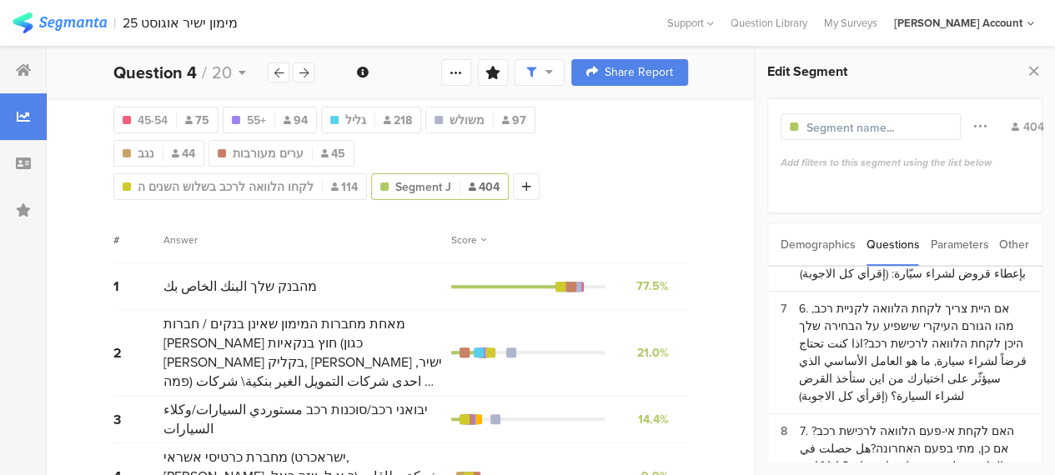
click at [755, 301] on div "Edit Segment Filter Conjunction And Or Segment Color 404 Add filters to this se…" at bounding box center [905, 261] width 300 height 429
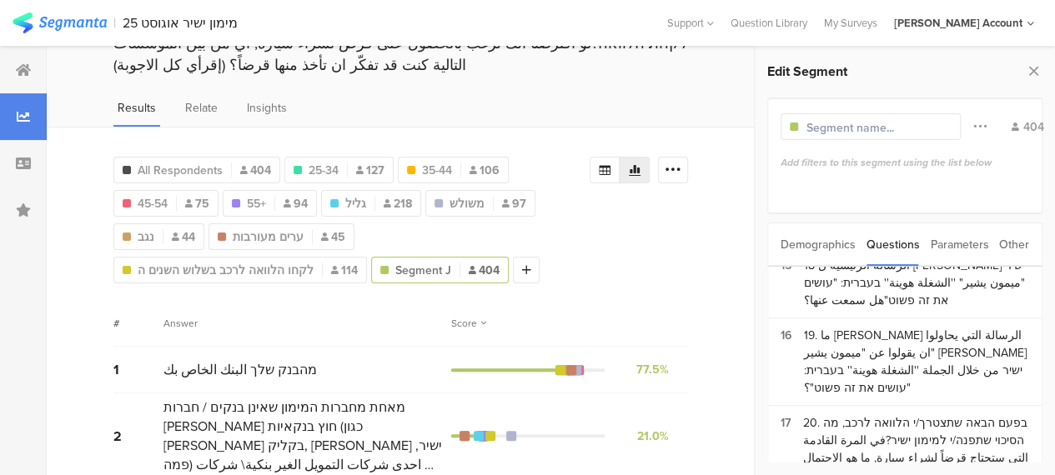
scroll to position [1441, 0]
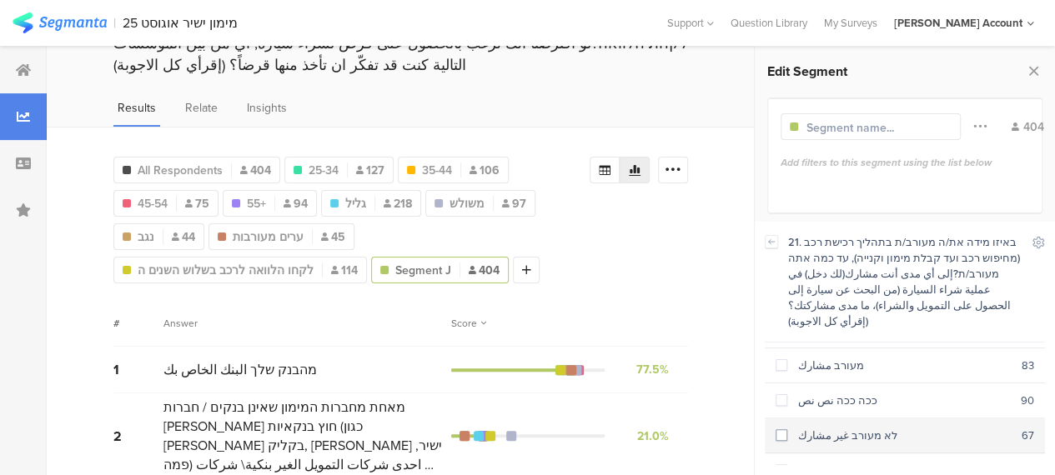
scroll to position [183, 0]
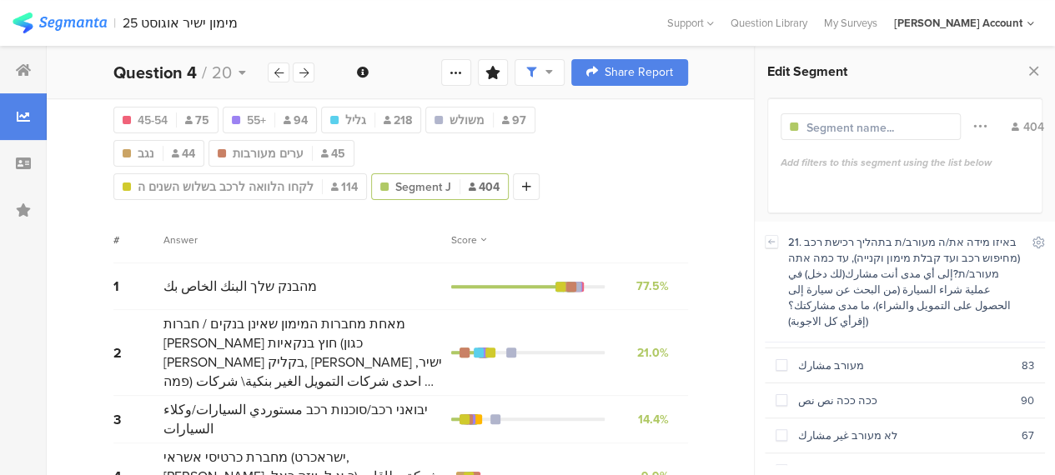
click at [816, 128] on input "text" at bounding box center [879, 128] width 145 height 18
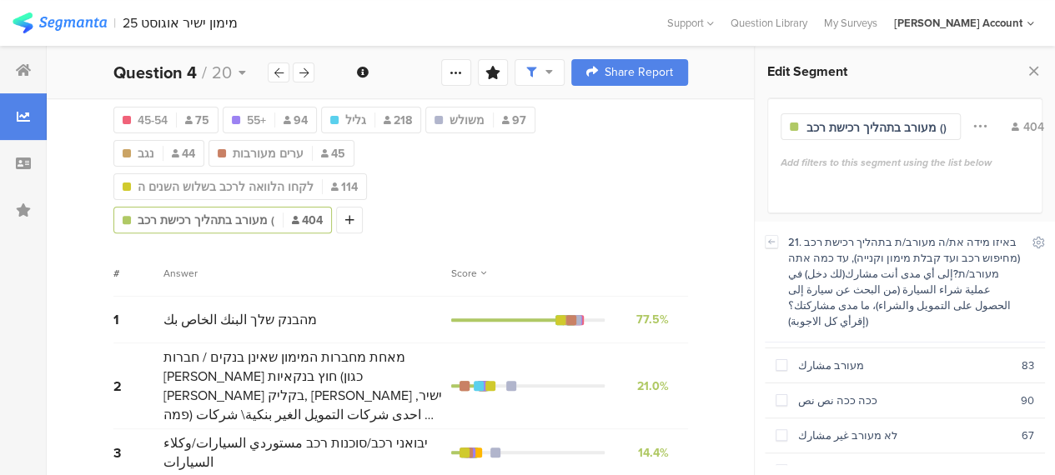
scroll to position [0, 7]
click at [929, 126] on input "מעורב בתהליך רכישת רכב ()" at bounding box center [879, 128] width 145 height 18
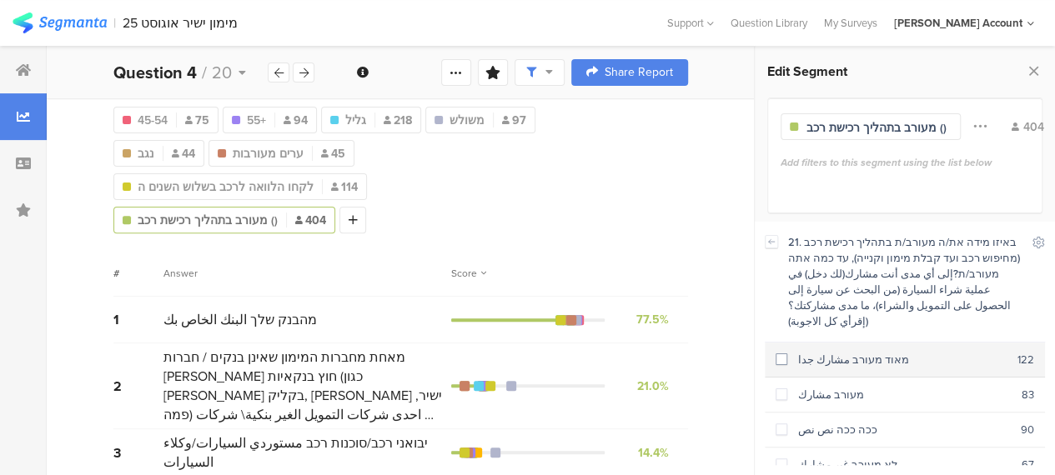
type input "מעורב בתהליך רכישת רכב ()"
click at [786, 354] on span at bounding box center [782, 360] width 12 height 12
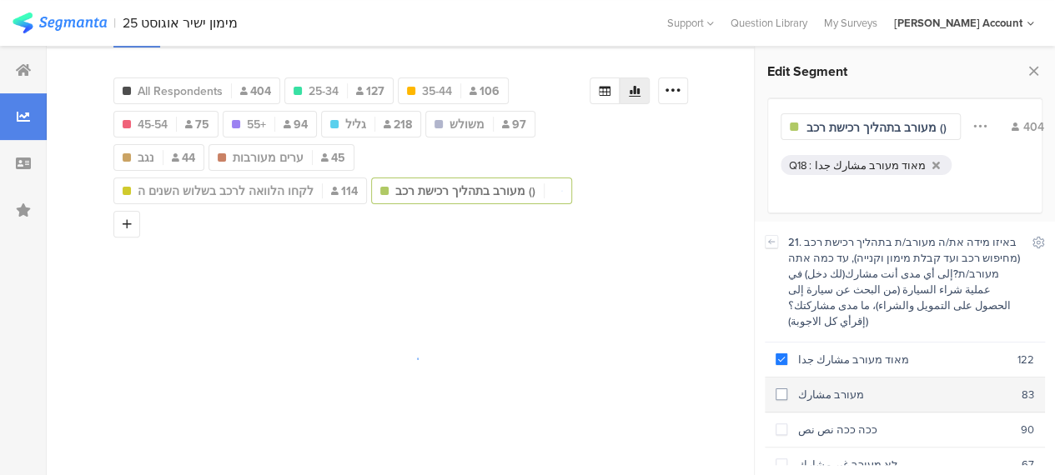
scroll to position [142, 0]
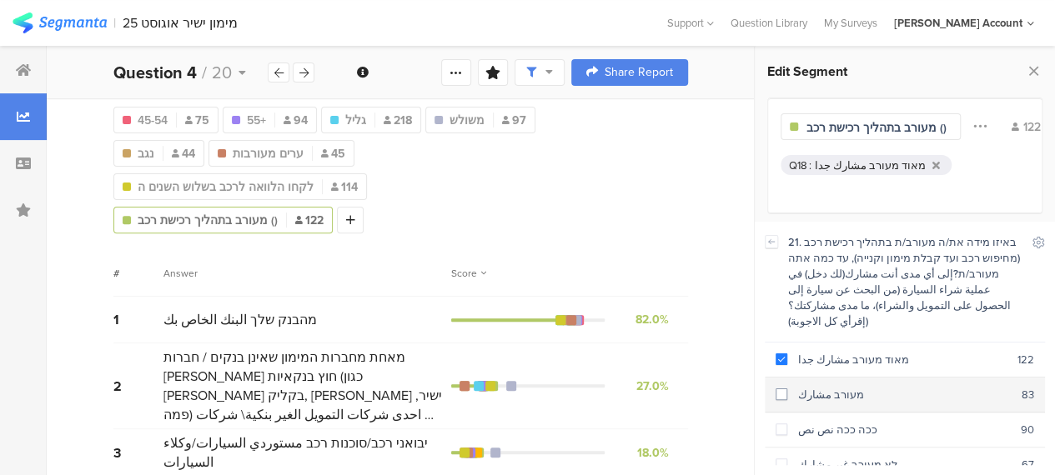
click at [782, 389] on span at bounding box center [782, 395] width 12 height 12
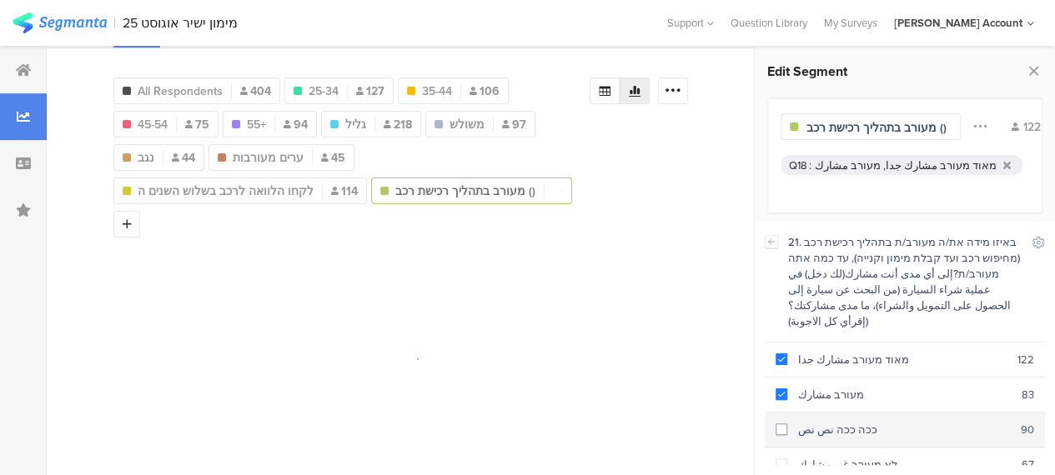
click at [783, 424] on span at bounding box center [782, 430] width 12 height 12
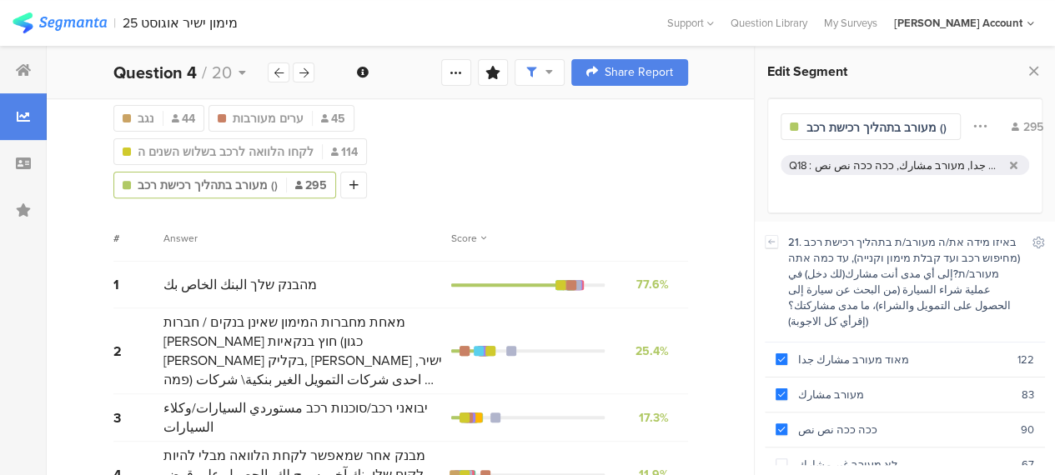
scroll to position [183, 0]
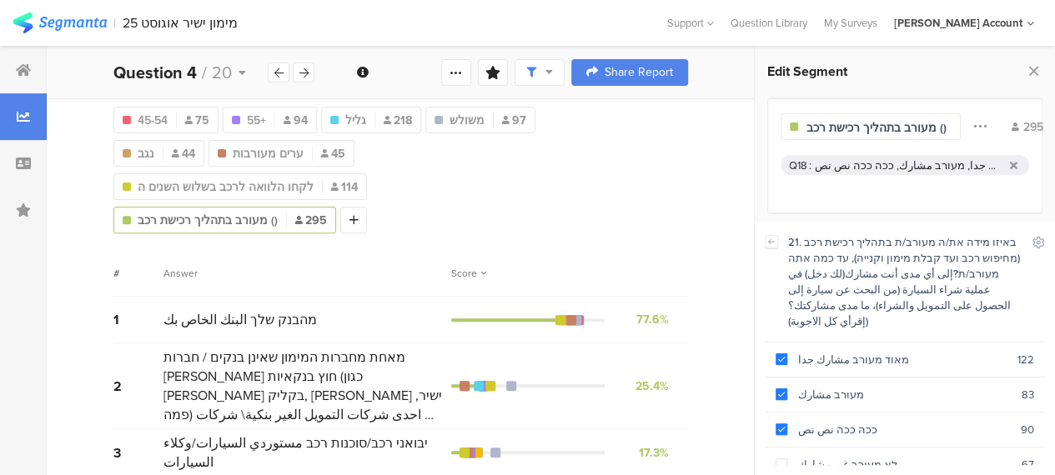
click at [504, 190] on div "All Respondents 404 25-34 127 35-44 106 Q1.2 : 45-54 45-54 75 55+ 94 גליל 218 מ…" at bounding box center [351, 150] width 476 height 167
click at [817, 128] on input "מעורב בתהליך רכישת רכב ()" at bounding box center [879, 128] width 145 height 18
click at [170, 212] on span "מעורב בתהליך רכישת רכב ()" at bounding box center [208, 221] width 140 height 18
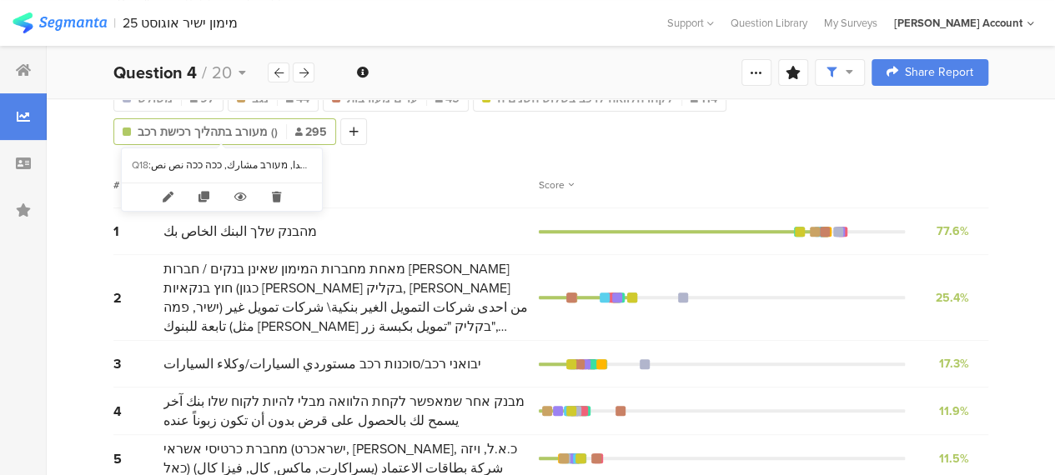
click at [234, 130] on span "מעורב בתהליך רכישת רכב ()" at bounding box center [208, 132] width 140 height 18
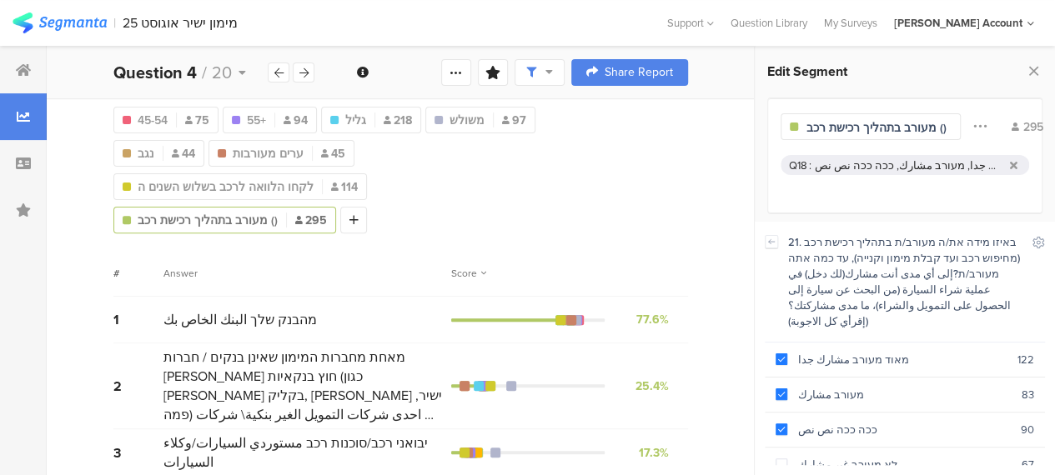
click at [831, 133] on input "מעורב בתהליך רכישת רכב ()" at bounding box center [879, 128] width 145 height 18
click at [905, 131] on input "מעורב בתהליך רכישת רכב ()" at bounding box center [879, 128] width 145 height 18
click at [931, 129] on input "מעורב בתהליך רכישת רכב ()" at bounding box center [879, 128] width 145 height 18
click at [804, 128] on div "מעורב בתהליך רכישת רכב ()" at bounding box center [871, 126] width 180 height 27
click at [814, 124] on input "מעורב בתהליך רכישת רכב ()" at bounding box center [879, 128] width 145 height 18
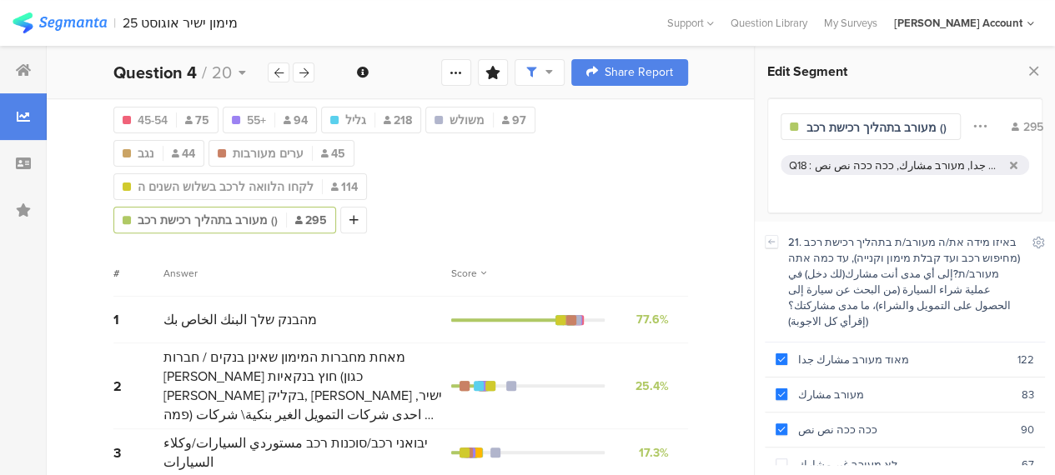
click at [814, 124] on input "מעורב בתהליך רכישת רכב ()" at bounding box center [879, 128] width 145 height 18
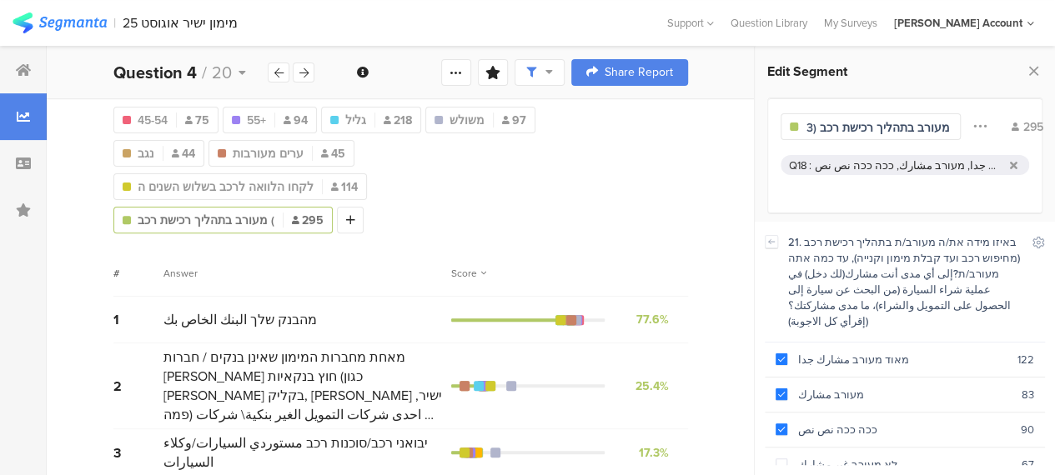
scroll to position [0, 10]
type input "מעורב בתהליך רכישת רכב (3-5)"
click at [266, 200] on div "All Respondents 404 25-34 127 35-44 106 Q1.2 : 45-54 45-54 75 55+ 94 גליל 218 מ…" at bounding box center [401, 399] width 708 height 713
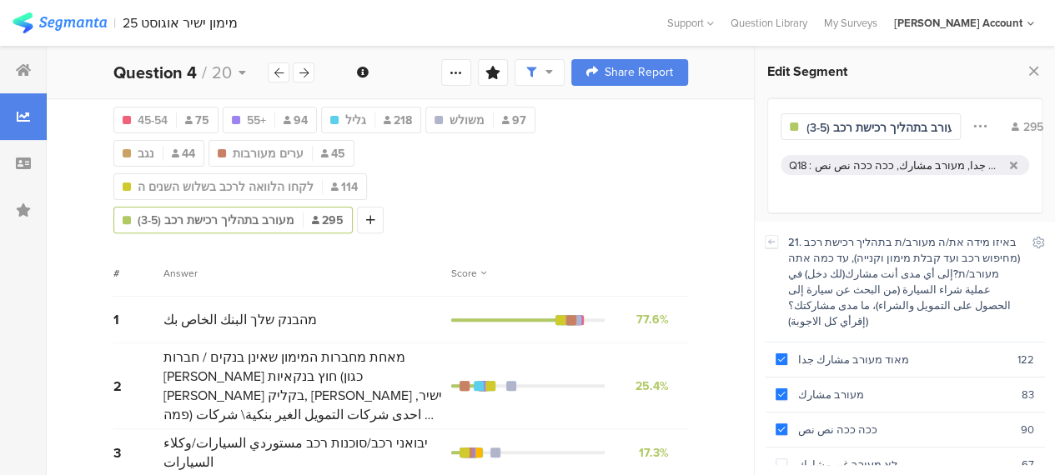
click at [285, 250] on div "# Answer Score" at bounding box center [400, 273] width 575 height 47
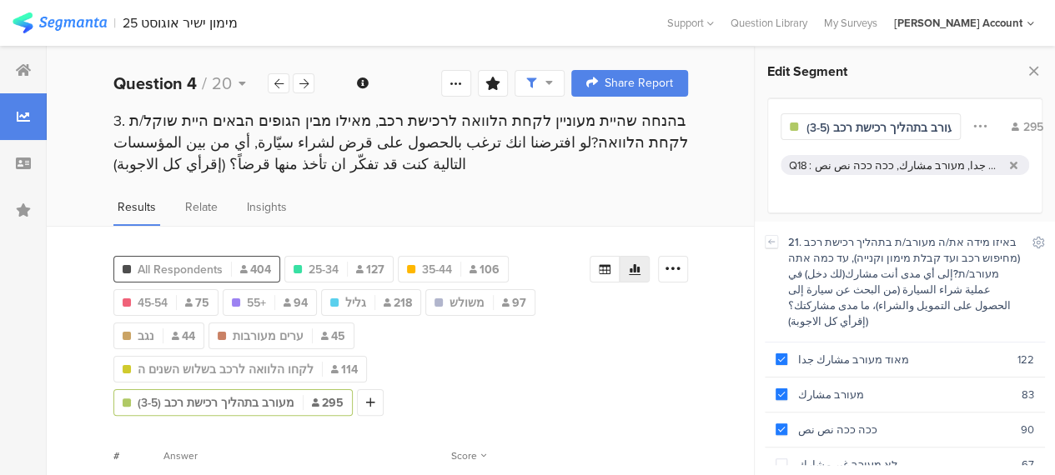
click at [158, 266] on span "All Respondents" at bounding box center [180, 270] width 85 height 18
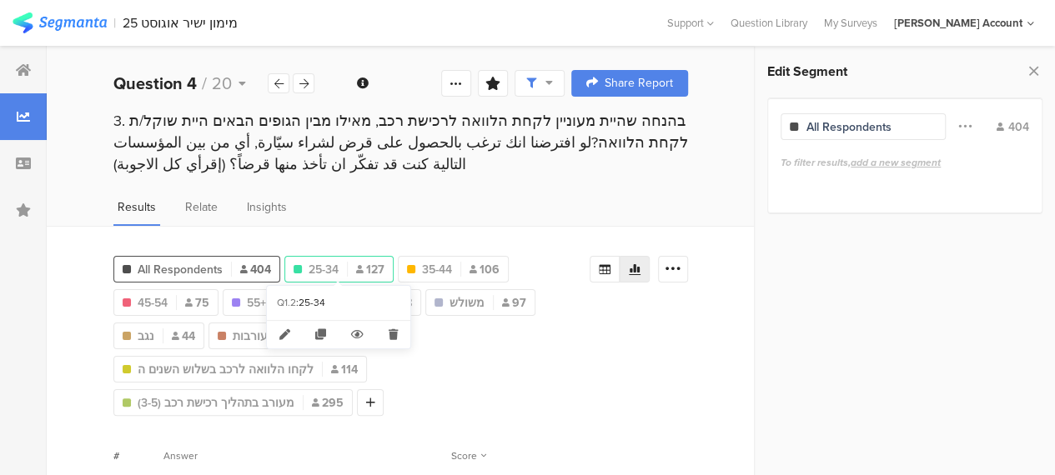
click at [332, 268] on span "25-34" at bounding box center [324, 270] width 30 height 18
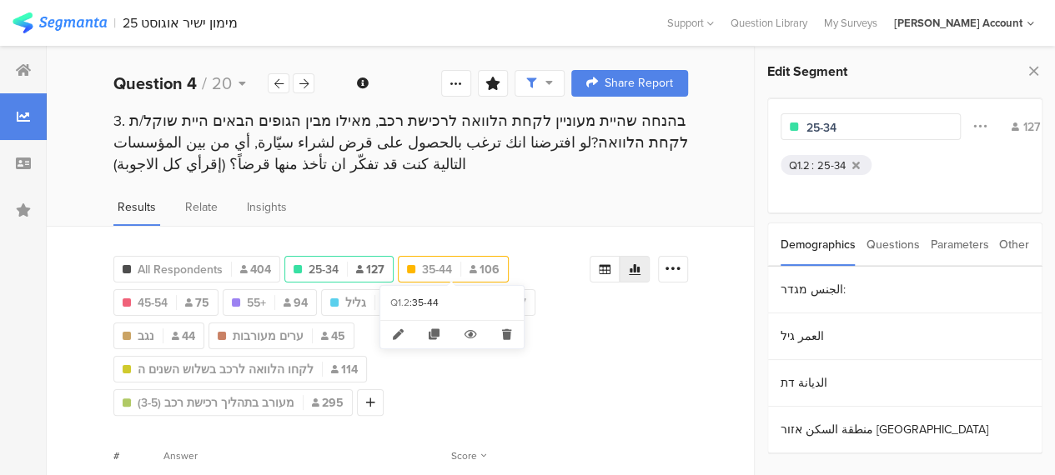
click at [445, 261] on span "35-44" at bounding box center [437, 270] width 30 height 18
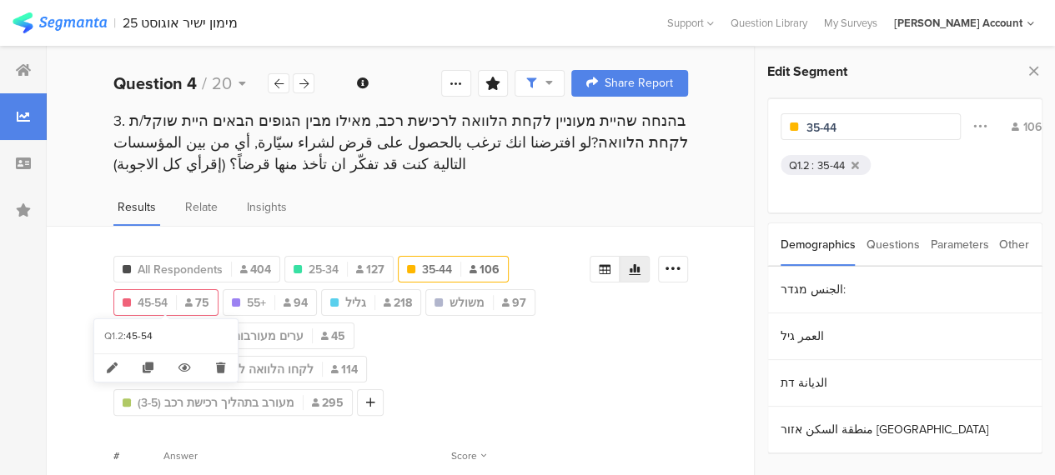
click at [144, 304] on span "45-54" at bounding box center [153, 303] width 30 height 18
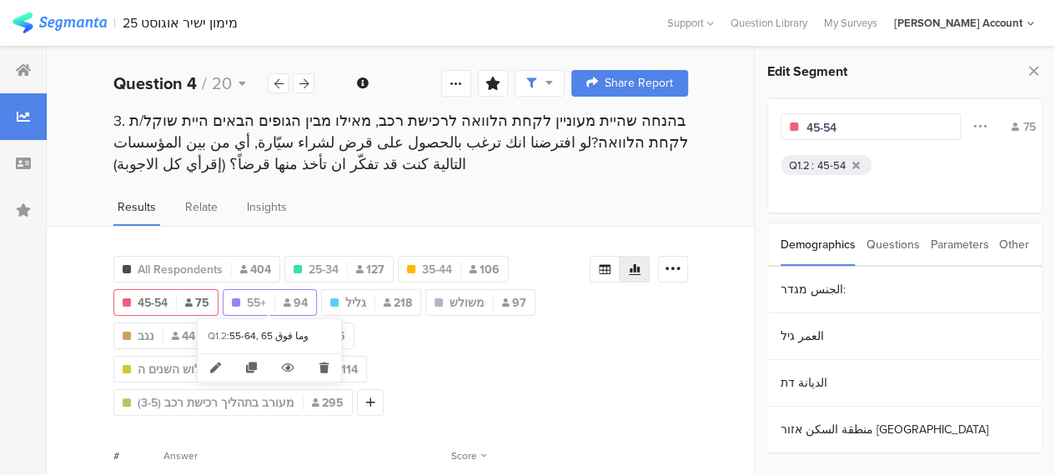
click at [257, 303] on span "55+" at bounding box center [256, 303] width 19 height 18
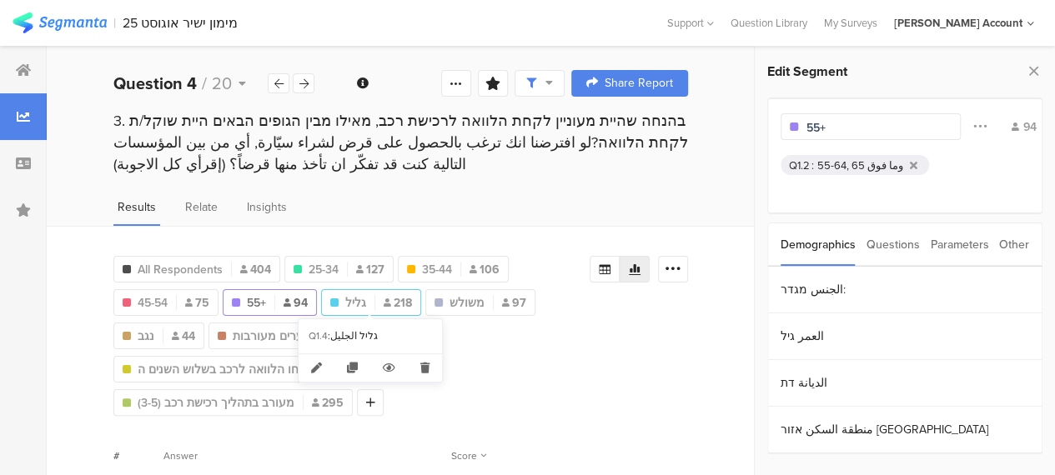
click at [359, 300] on span "גליל" at bounding box center [355, 303] width 21 height 18
click at [830, 167] on div "גליל الجليل" at bounding box center [841, 166] width 49 height 16
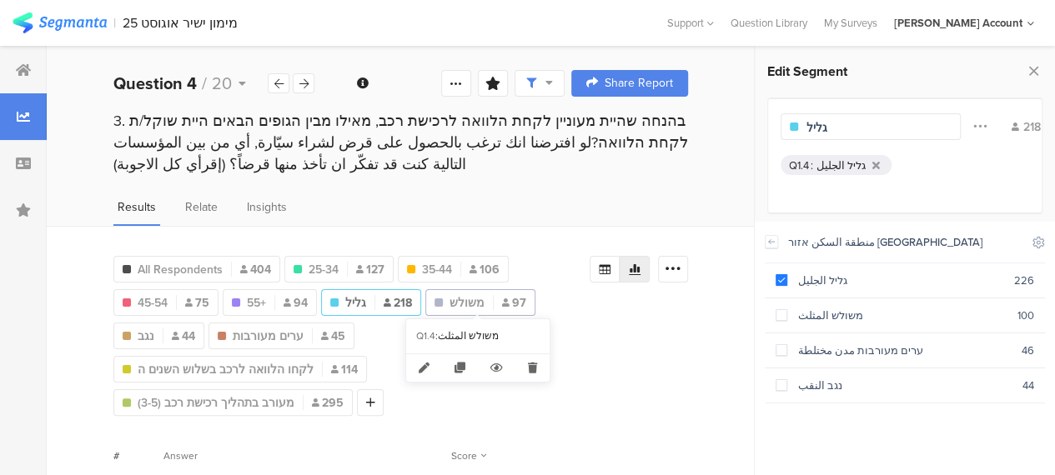
click at [459, 295] on span "משולש" at bounding box center [467, 303] width 35 height 18
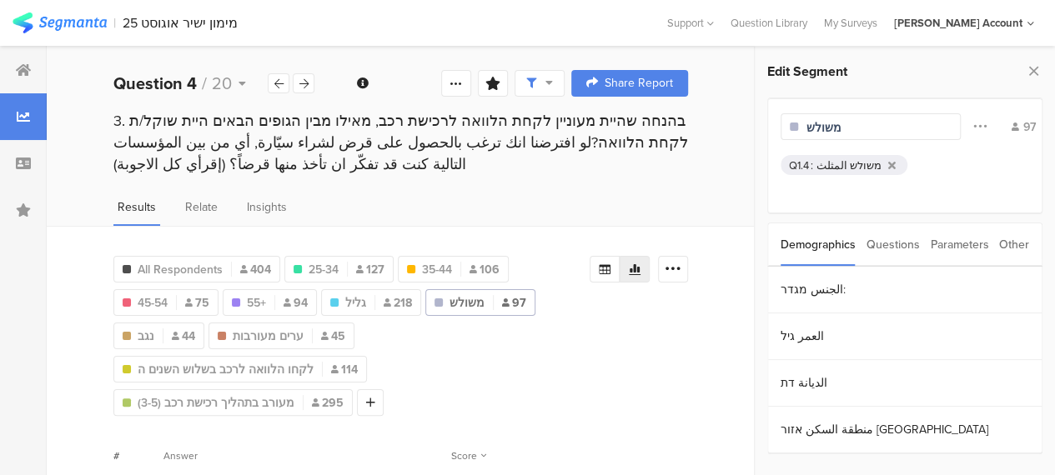
click at [840, 166] on div "משולש المثلث" at bounding box center [849, 166] width 65 height 16
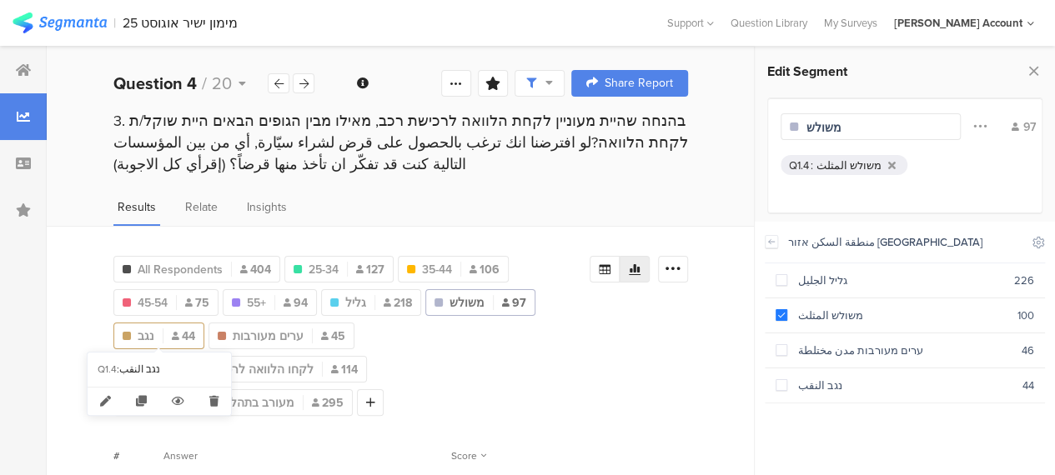
click at [156, 334] on div "נגב 44" at bounding box center [158, 337] width 89 height 18
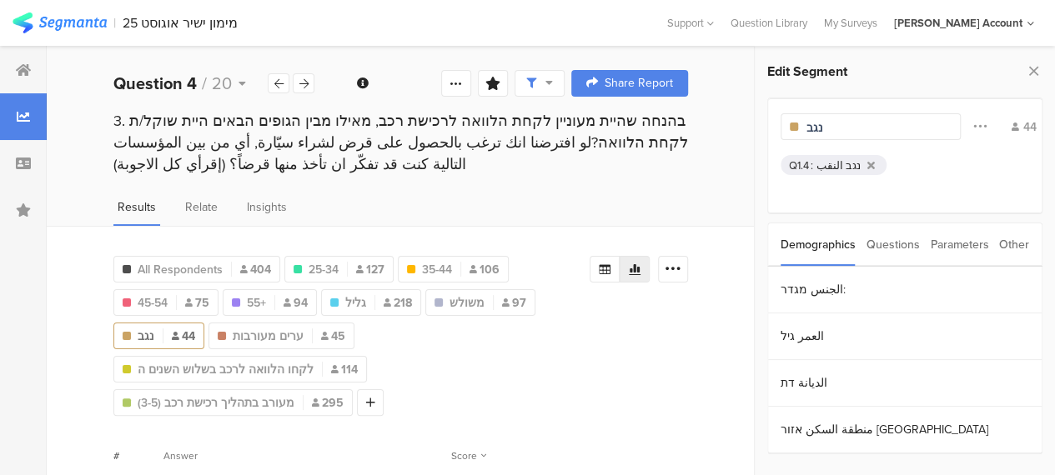
click at [821, 164] on div "נגב النقب" at bounding box center [839, 166] width 44 height 16
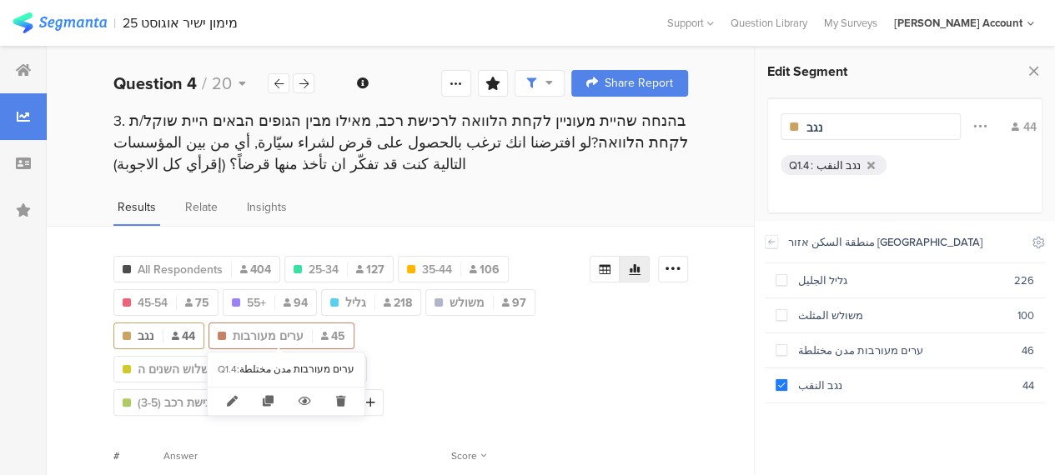
click at [261, 333] on span "ערים מעורבות" at bounding box center [268, 337] width 71 height 18
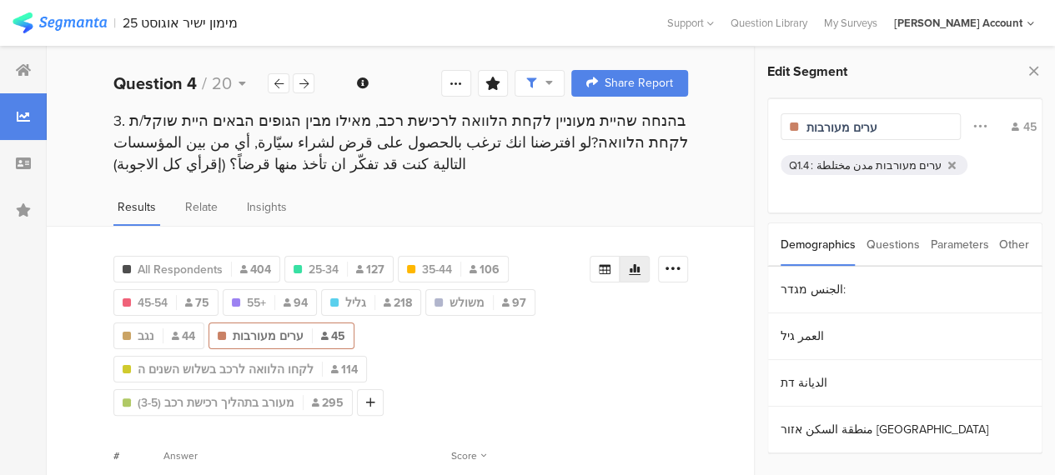
click at [871, 161] on div "ערים מעורבות مدن مختلطة" at bounding box center [879, 166] width 125 height 16
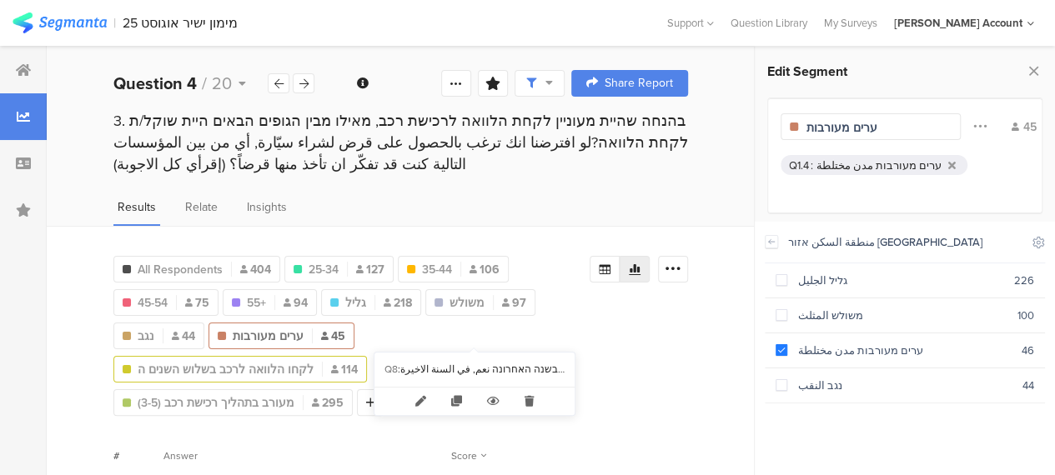
click at [314, 361] on span "לקחו הלוואה לרכב בשלוש השנים ה" at bounding box center [226, 370] width 176 height 18
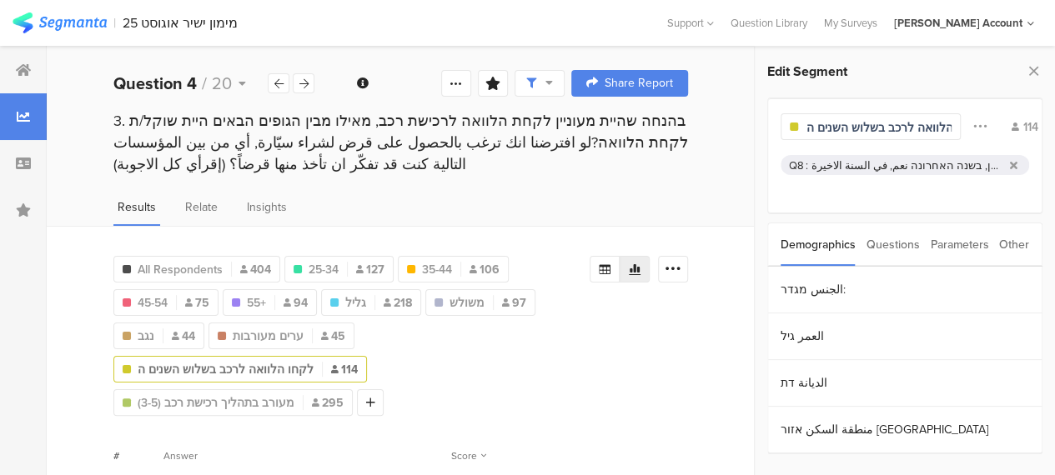
click at [843, 164] on div "כן, לפני שלוש שנים نعم, قبل ثلاث سنوات, כן, לפני שנתיים نعم, قبل سنتين, כן, בשנ…" at bounding box center [908, 166] width 192 height 16
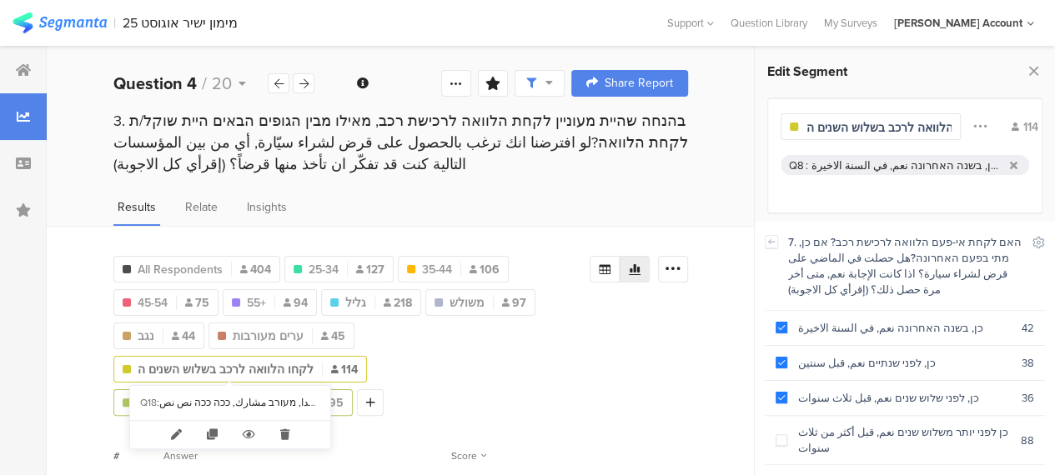
click at [225, 395] on span "מעורב בתהליך רכישת רכב (3-5)" at bounding box center [216, 404] width 157 height 18
type input "מעורב בתהליך רכישת רכב (3-5)"
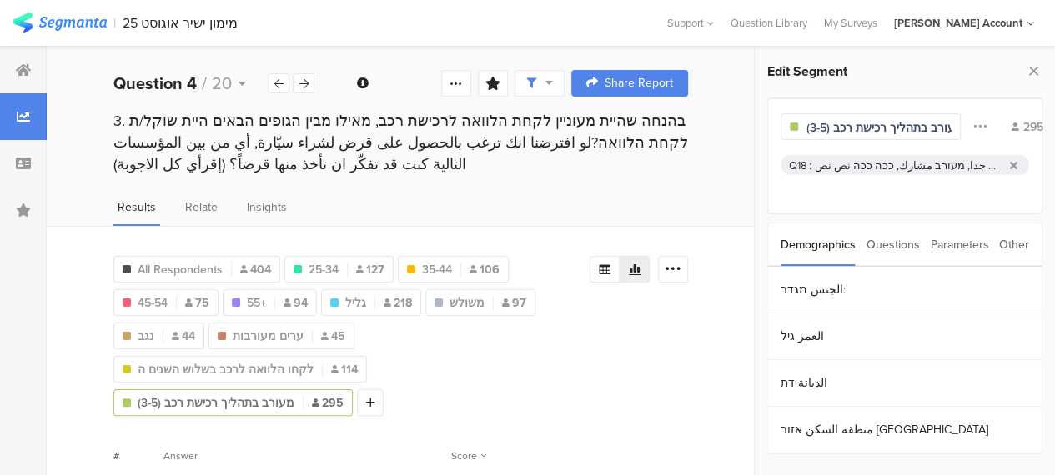
click at [849, 160] on div "מאוד מעורב مشارك جدا, מעורב مشارك, ככה ככה نص نص" at bounding box center [909, 166] width 189 height 16
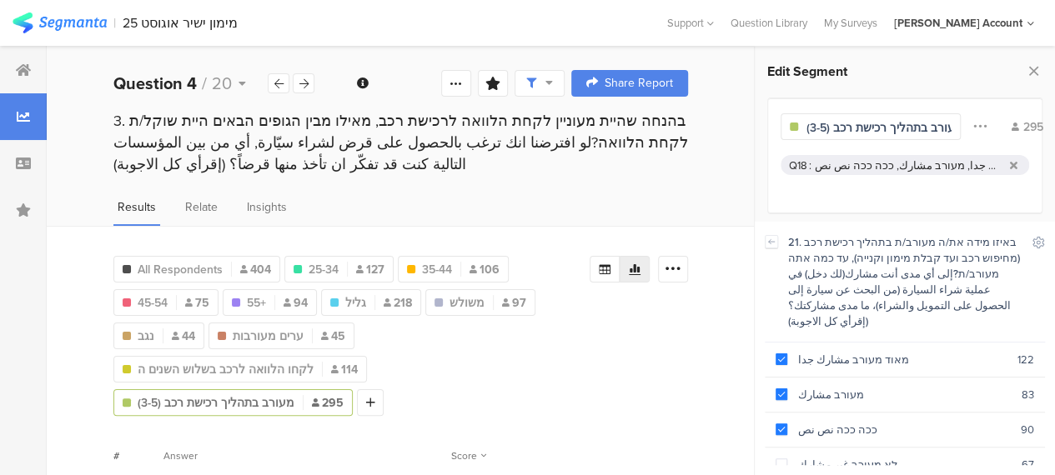
click at [611, 265] on icon at bounding box center [604, 269] width 13 height 13
click at [178, 265] on span "All Respondents" at bounding box center [180, 270] width 85 height 18
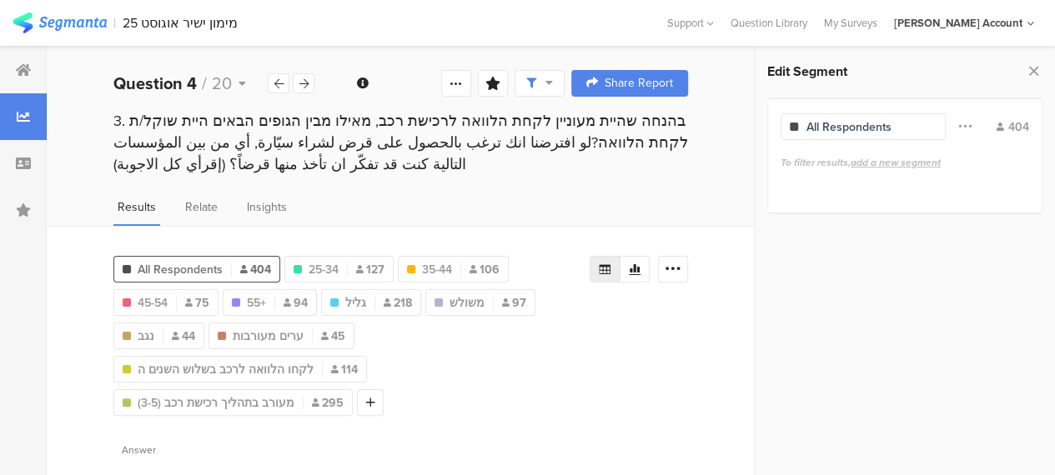
click at [611, 264] on icon at bounding box center [605, 269] width 12 height 10
click at [688, 261] on div at bounding box center [673, 269] width 30 height 27
click at [522, 316] on span "Export as Excel" at bounding box center [524, 315] width 79 height 17
click at [304, 82] on icon at bounding box center [303, 83] width 9 height 11
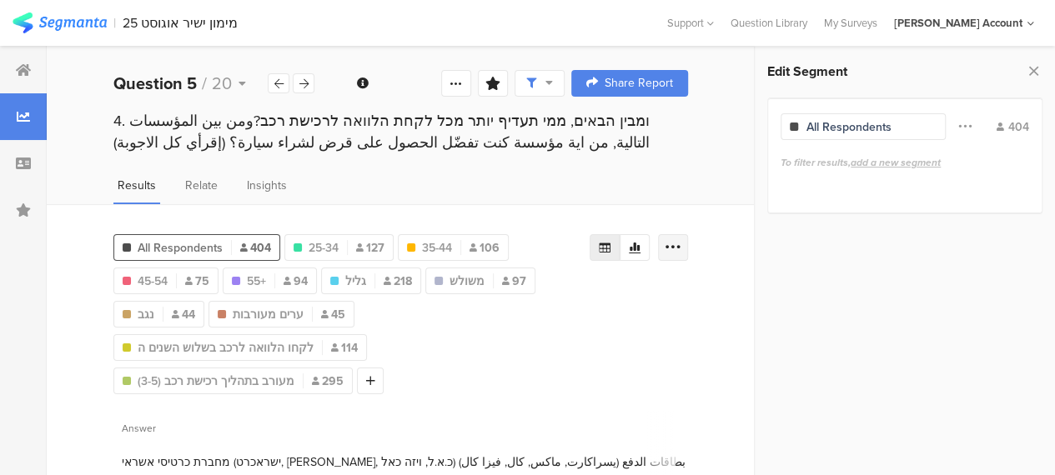
click at [681, 248] on icon at bounding box center [673, 247] width 17 height 17
click at [537, 292] on span "Export as Excel" at bounding box center [524, 294] width 79 height 17
click at [305, 85] on icon at bounding box center [303, 83] width 9 height 11
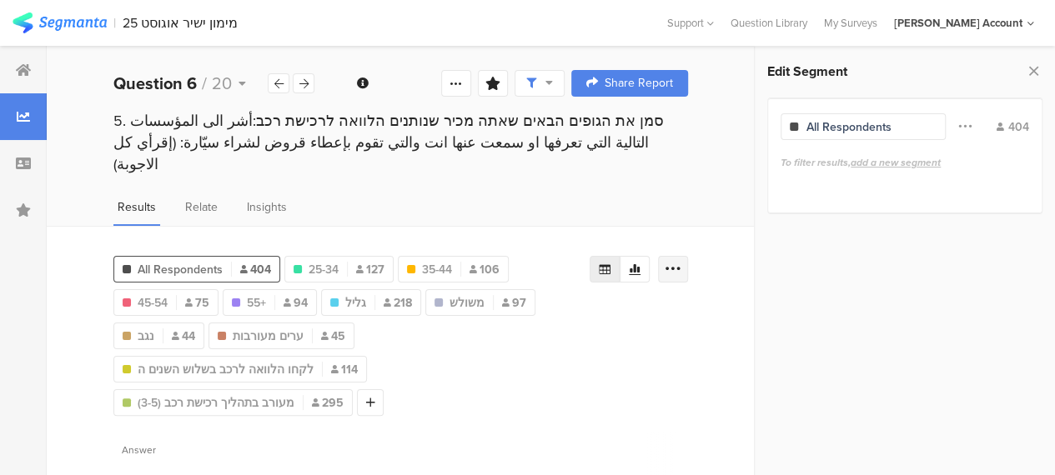
click at [680, 261] on icon at bounding box center [673, 269] width 17 height 17
click at [544, 295] on span "Export as Excel" at bounding box center [524, 294] width 79 height 17
click at [304, 82] on icon at bounding box center [303, 83] width 9 height 11
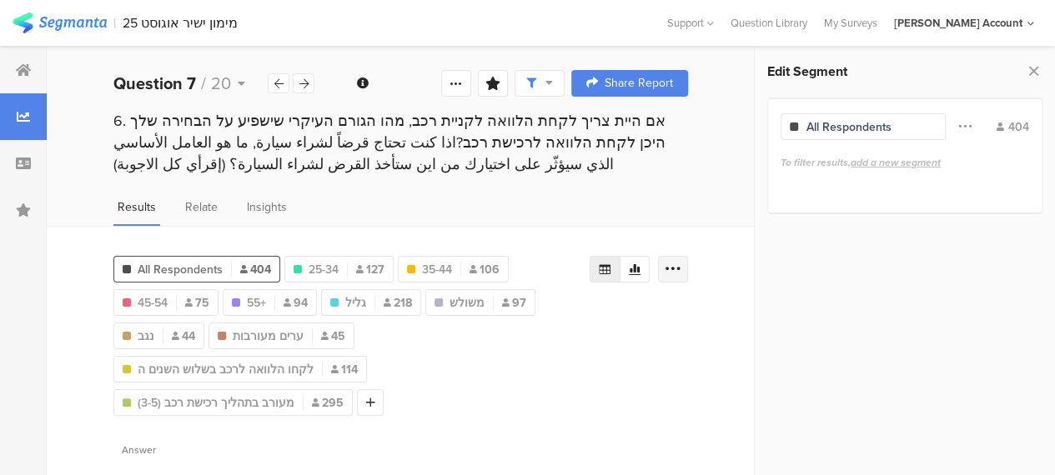
click at [681, 269] on icon at bounding box center [673, 269] width 17 height 17
click at [555, 312] on span "Export as Excel" at bounding box center [524, 315] width 79 height 17
drag, startPoint x: 689, startPoint y: 343, endPoint x: 674, endPoint y: 340, distance: 15.2
click at [688, 343] on div "All Respondents 404 25-34 127 35-44 106 45-54 75 55+ 94 גליל 218 משולש 97 נגב 4…" at bounding box center [400, 332] width 575 height 167
click at [307, 81] on icon at bounding box center [303, 83] width 9 height 11
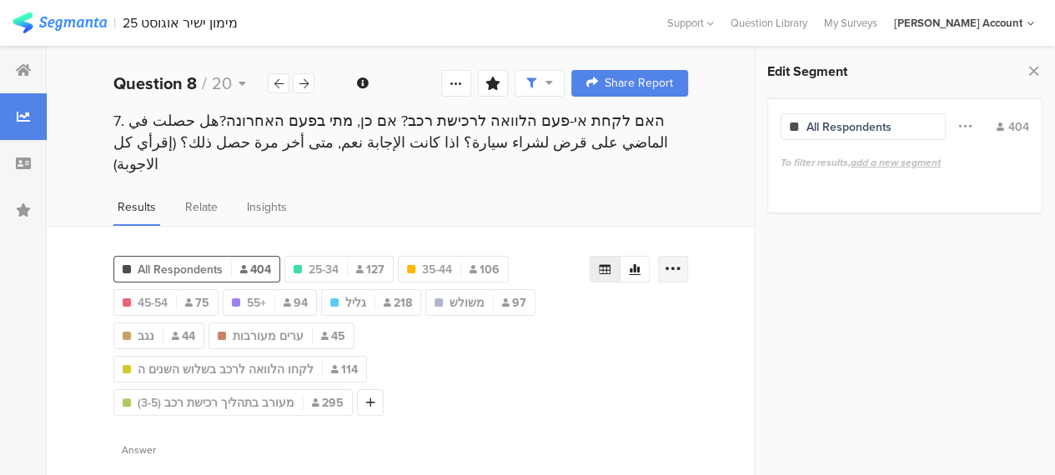
click at [681, 261] on icon at bounding box center [673, 269] width 17 height 17
click at [539, 293] on span "Export as Excel" at bounding box center [524, 294] width 79 height 17
click at [308, 79] on icon at bounding box center [303, 83] width 9 height 11
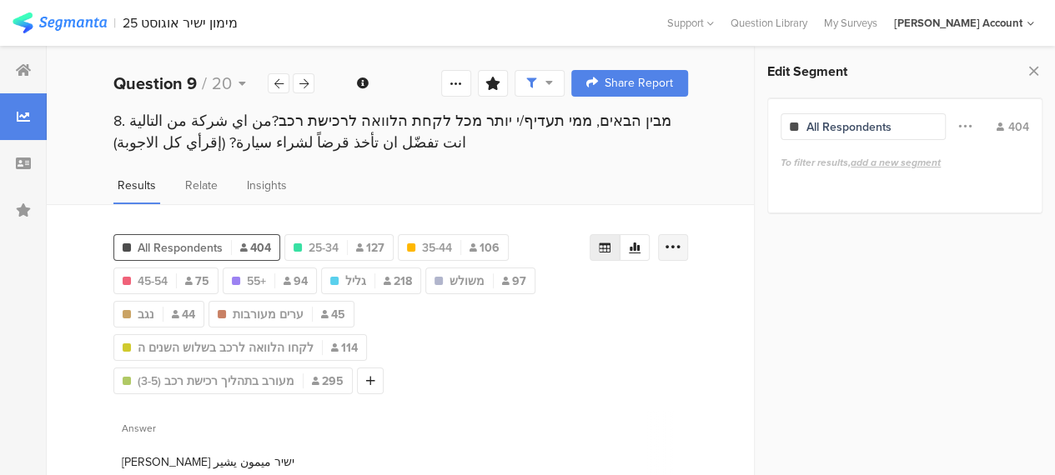
click at [681, 249] on icon at bounding box center [673, 247] width 17 height 17
click at [536, 291] on span "Export as Excel" at bounding box center [524, 294] width 79 height 17
click at [305, 84] on icon at bounding box center [303, 83] width 9 height 11
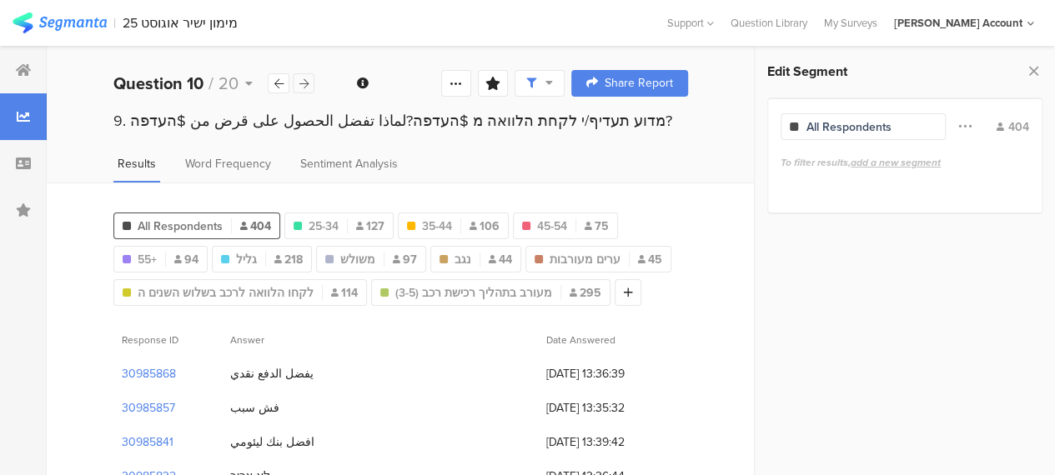
click at [305, 86] on icon at bounding box center [303, 83] width 9 height 11
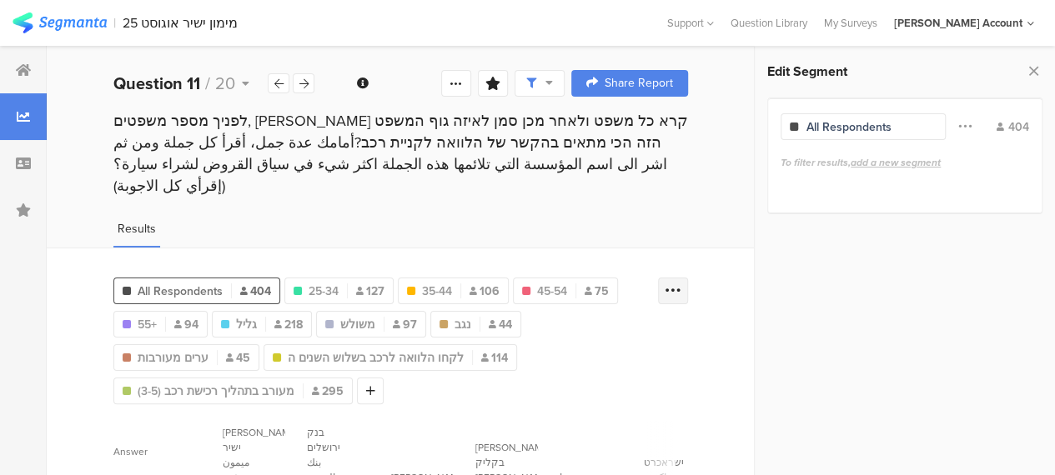
click at [681, 283] on icon at bounding box center [673, 291] width 17 height 17
click at [646, 220] on div "Results" at bounding box center [401, 234] width 708 height 28
click at [302, 81] on icon at bounding box center [303, 83] width 9 height 11
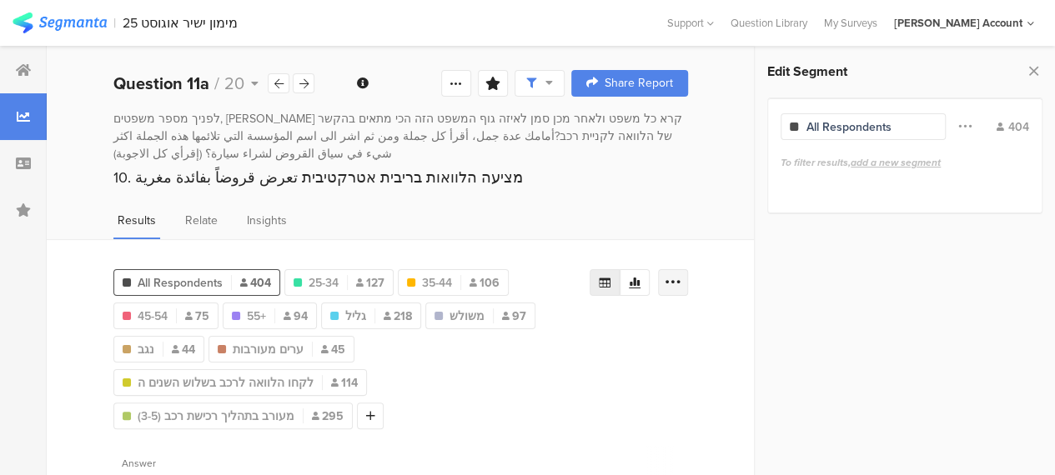
click at [681, 274] on icon at bounding box center [673, 282] width 17 height 17
click at [280, 81] on icon at bounding box center [278, 83] width 9 height 11
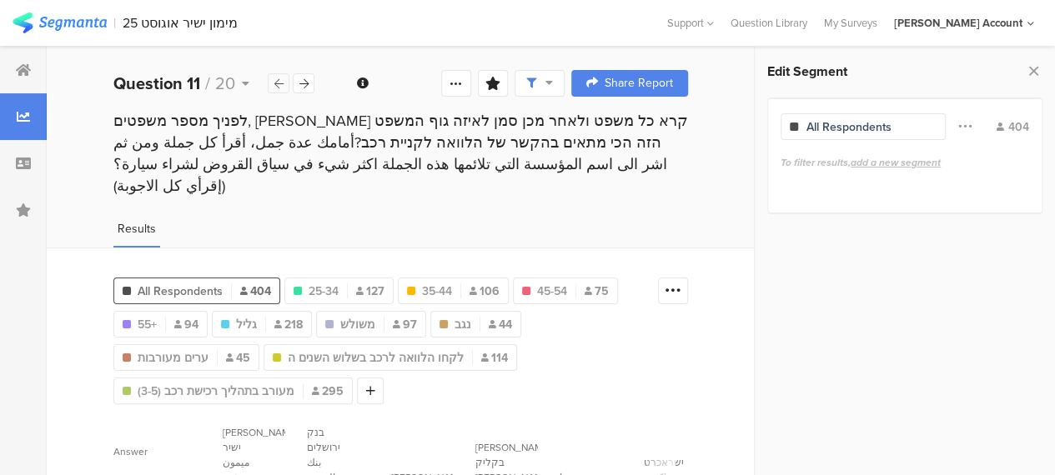
click at [280, 81] on icon at bounding box center [278, 83] width 9 height 11
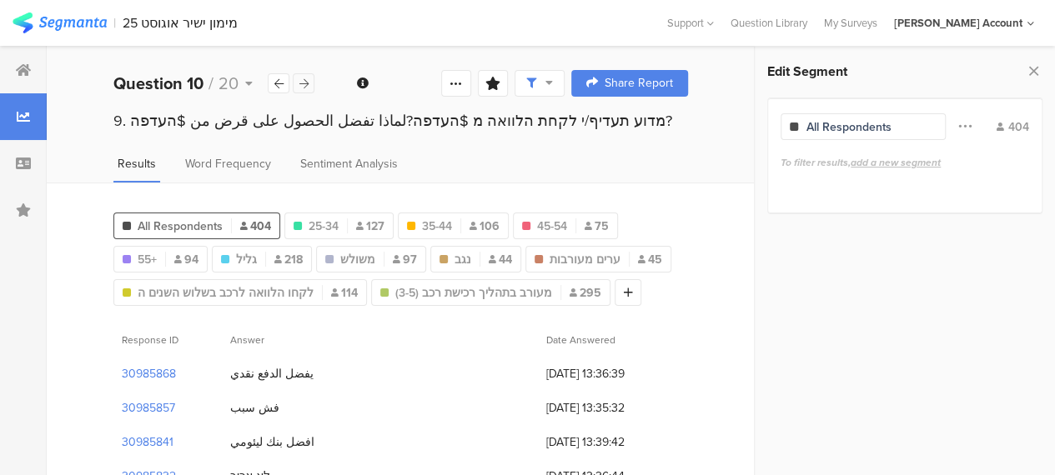
click at [310, 84] on div at bounding box center [304, 83] width 22 height 20
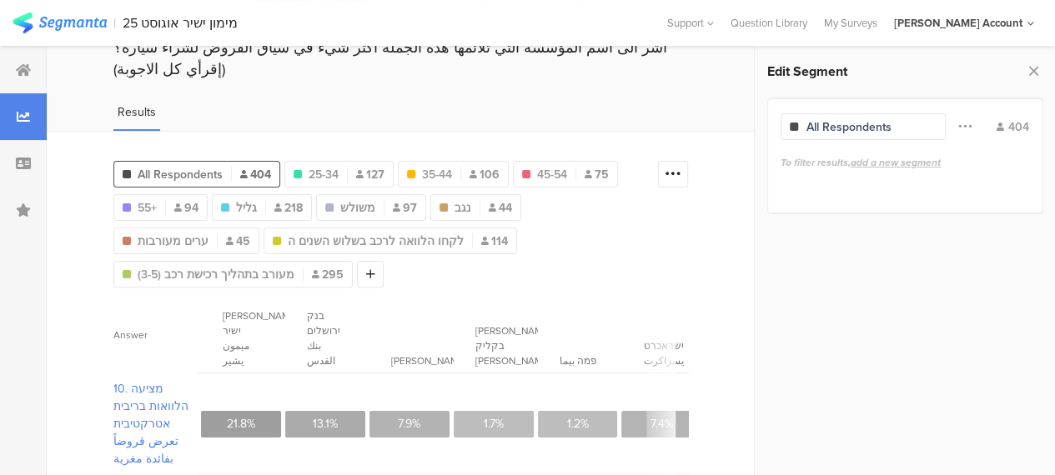
scroll to position [83, 0]
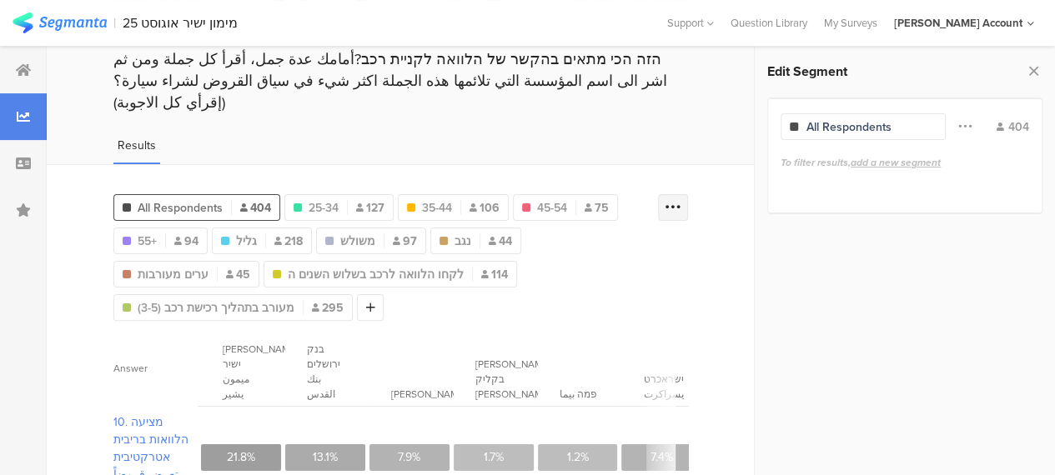
click at [681, 199] on icon at bounding box center [673, 207] width 17 height 17
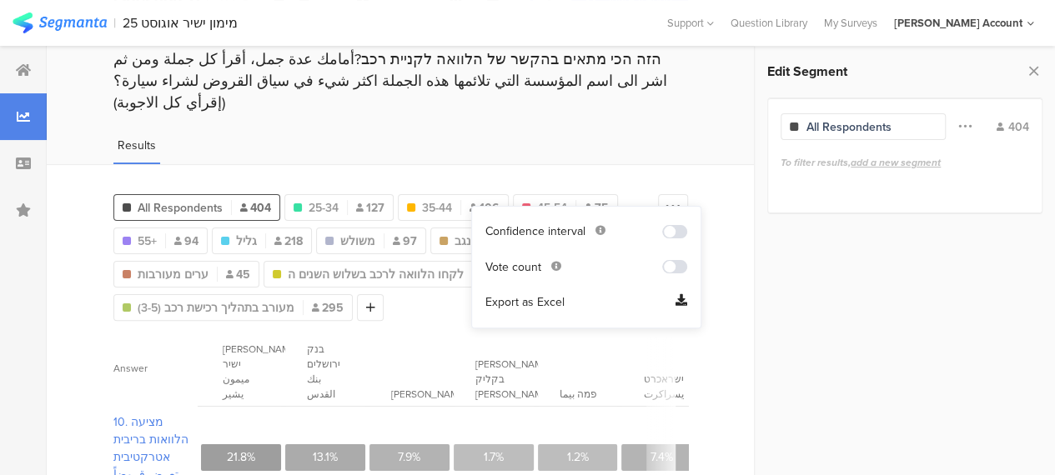
click at [541, 303] on span "Export as Excel" at bounding box center [524, 302] width 79 height 17
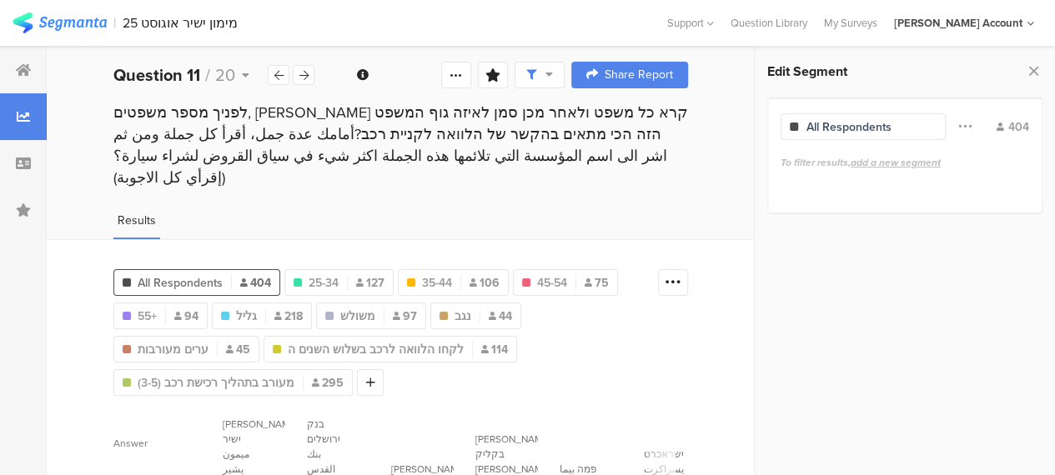
scroll to position [0, 0]
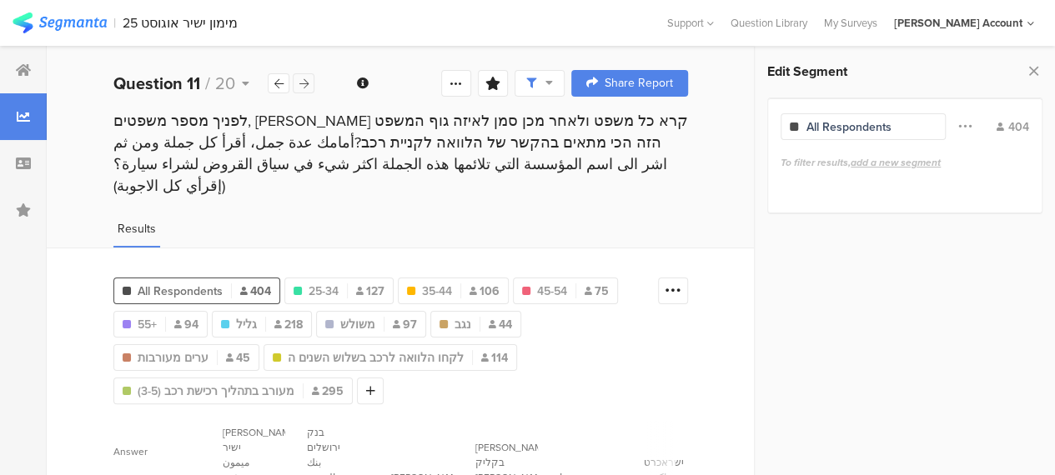
click at [304, 79] on icon at bounding box center [303, 83] width 9 height 11
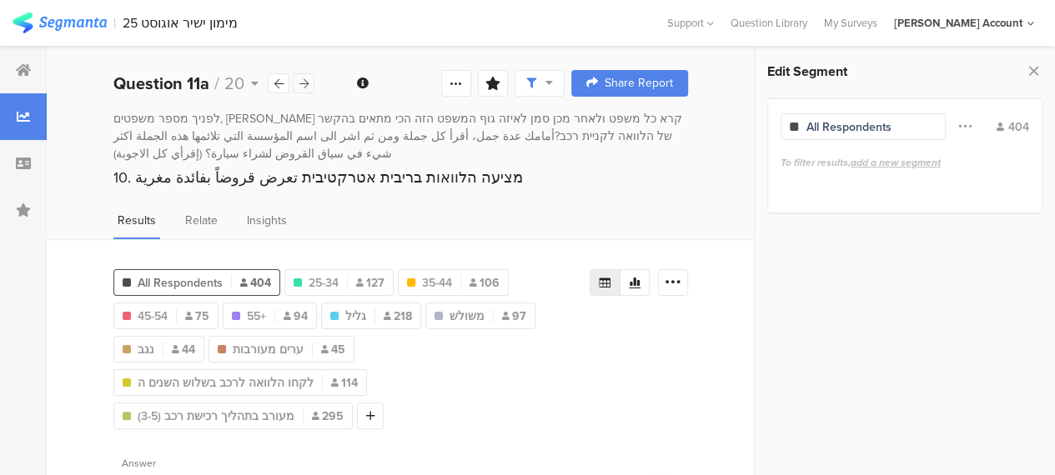
click at [304, 79] on icon at bounding box center [303, 83] width 9 height 11
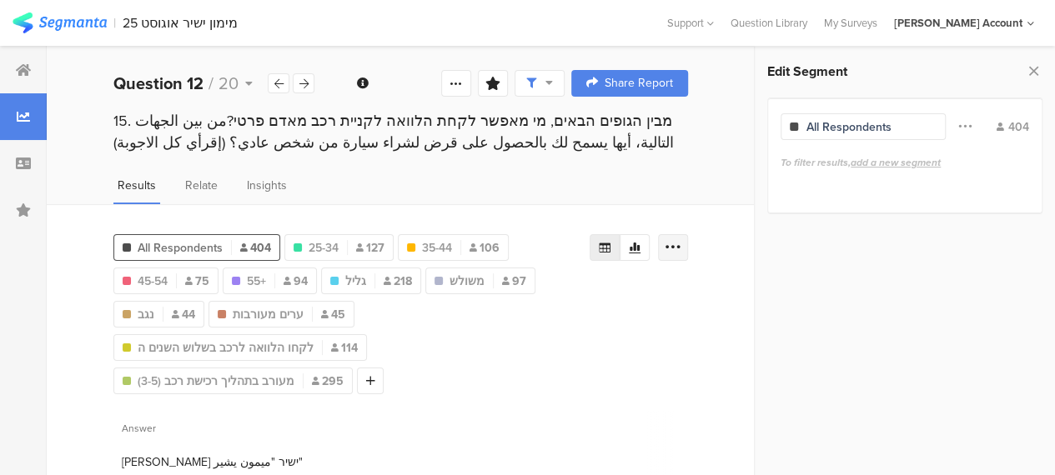
click at [681, 247] on icon at bounding box center [673, 247] width 17 height 17
click at [530, 296] on span "Export as Excel" at bounding box center [524, 294] width 79 height 17
click at [303, 83] on icon at bounding box center [303, 83] width 9 height 11
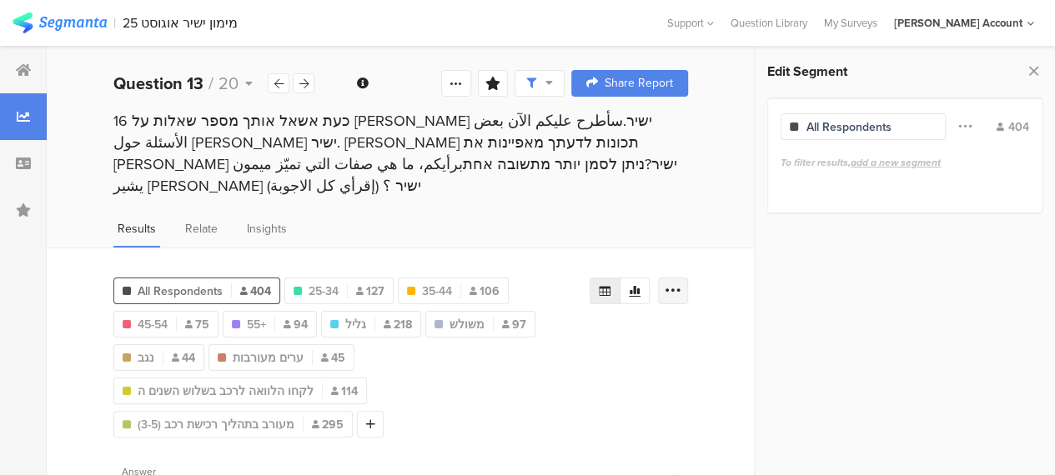
click at [681, 283] on icon at bounding box center [673, 291] width 17 height 17
click at [541, 313] on span "Export as Excel" at bounding box center [524, 315] width 79 height 17
click at [309, 82] on div at bounding box center [304, 83] width 22 height 20
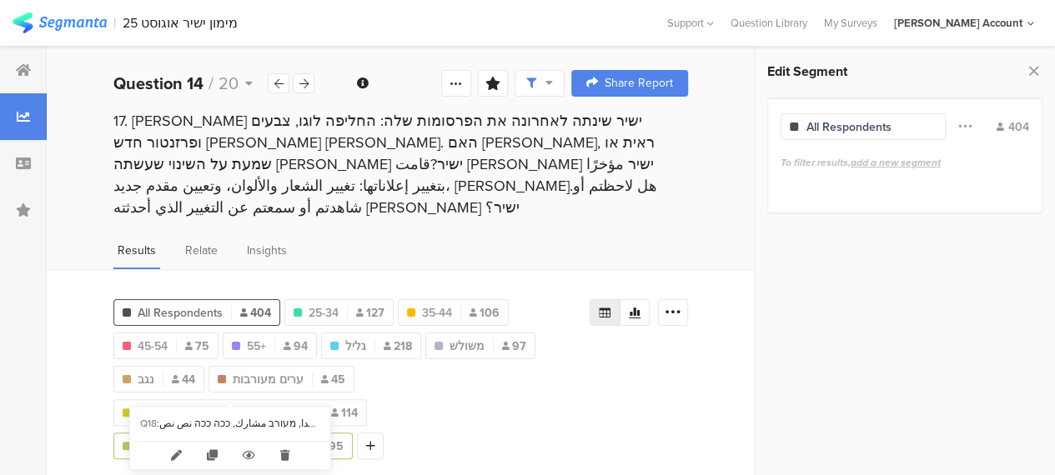
scroll to position [85, 0]
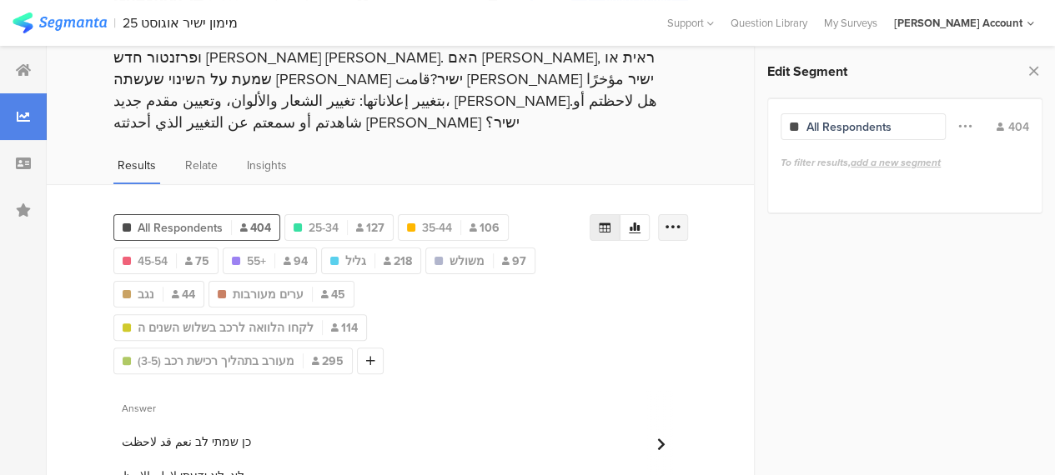
click at [681, 219] on icon at bounding box center [673, 227] width 17 height 17
click at [545, 256] on span "Export as Excel" at bounding box center [524, 252] width 79 height 17
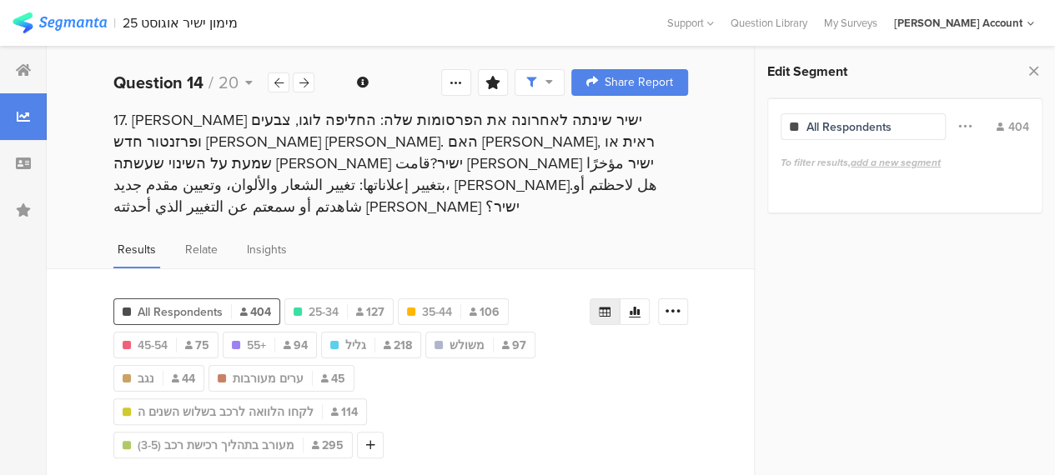
scroll to position [0, 0]
click at [306, 81] on icon at bounding box center [303, 83] width 9 height 11
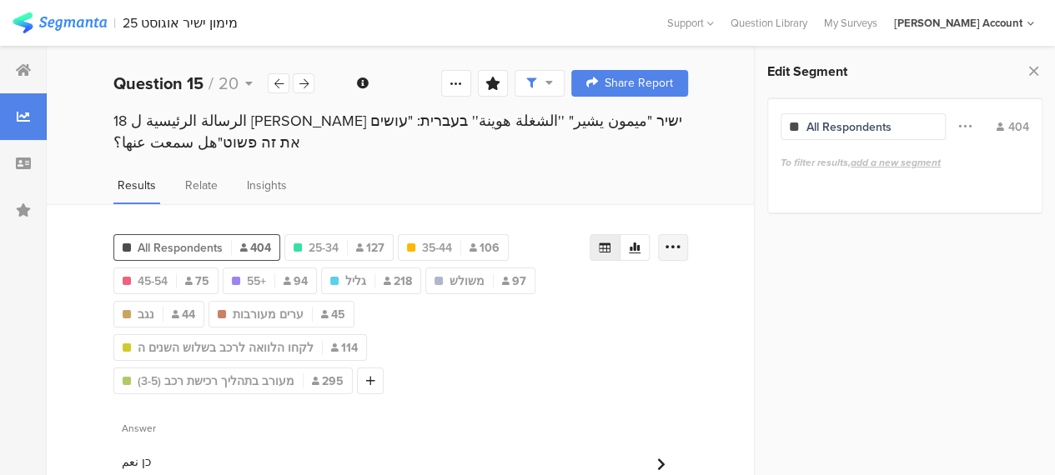
click at [681, 239] on icon at bounding box center [673, 247] width 17 height 17
click at [535, 269] on span "Export as Excel" at bounding box center [524, 273] width 79 height 17
click at [302, 84] on icon at bounding box center [303, 83] width 9 height 11
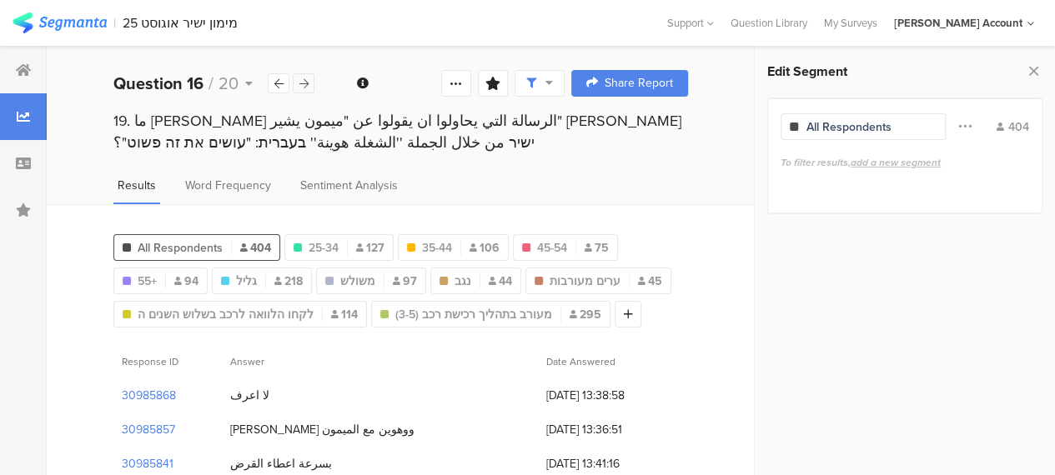
click at [304, 83] on icon at bounding box center [303, 83] width 9 height 11
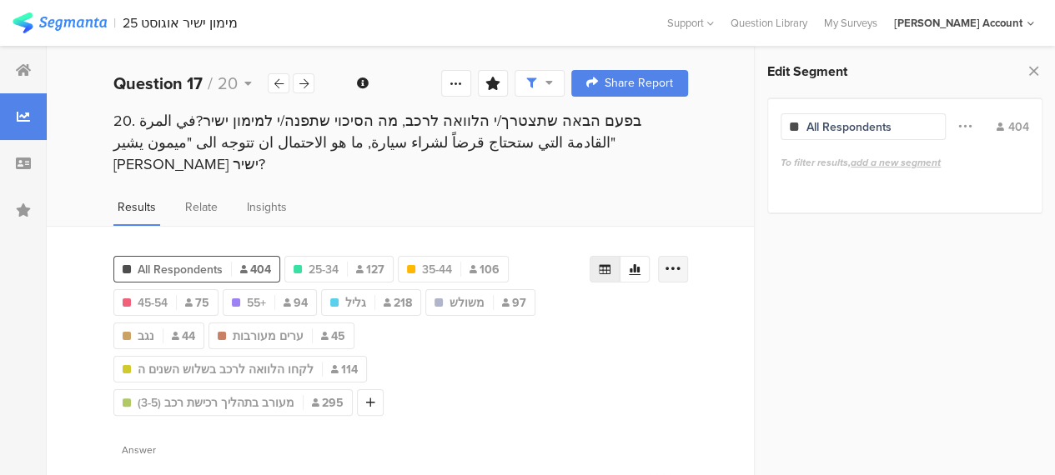
click at [688, 256] on div at bounding box center [673, 269] width 30 height 27
click at [525, 293] on span "Export as Excel" at bounding box center [524, 294] width 79 height 17
click at [307, 82] on icon at bounding box center [303, 83] width 9 height 11
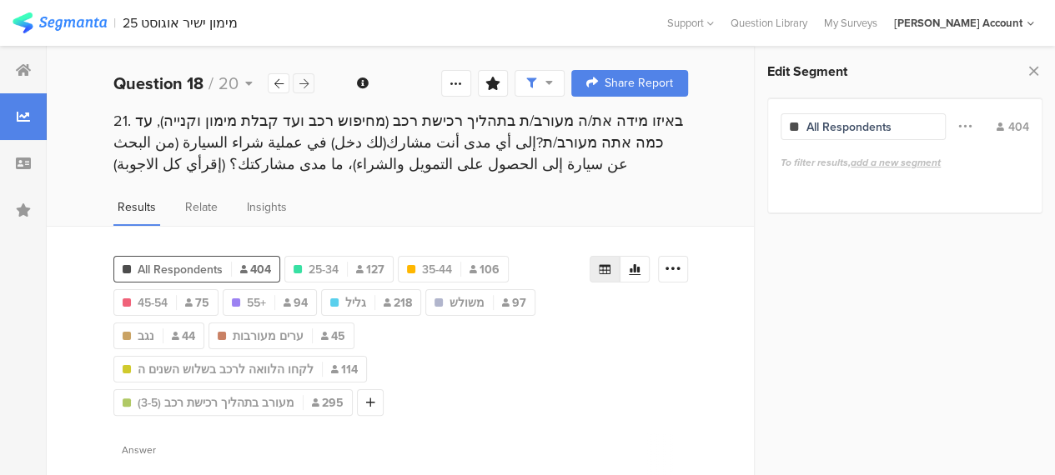
click at [305, 83] on icon at bounding box center [303, 83] width 9 height 11
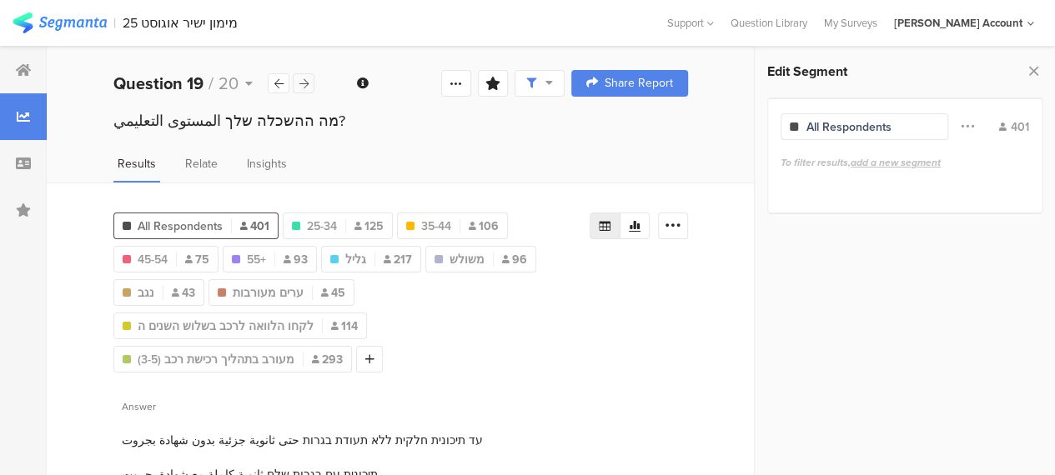
click at [303, 84] on icon at bounding box center [303, 83] width 9 height 11
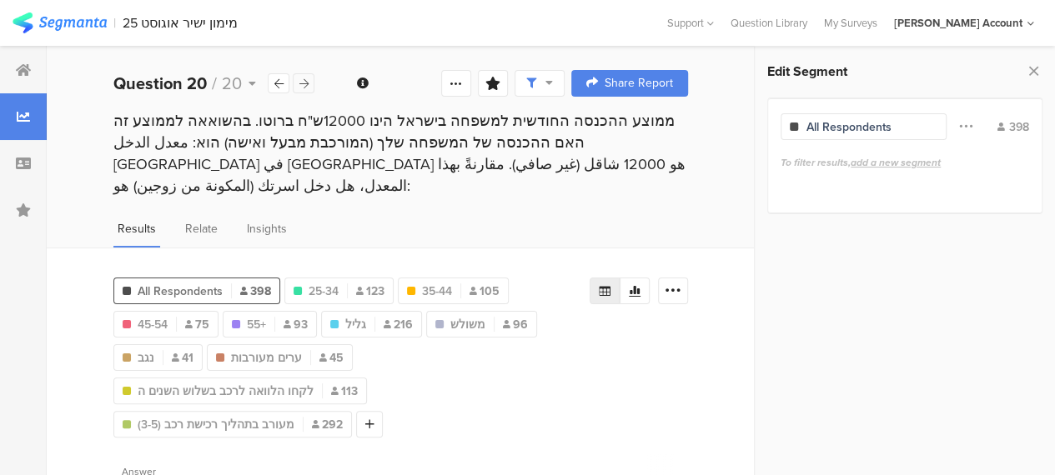
click at [303, 84] on icon at bounding box center [303, 83] width 9 height 11
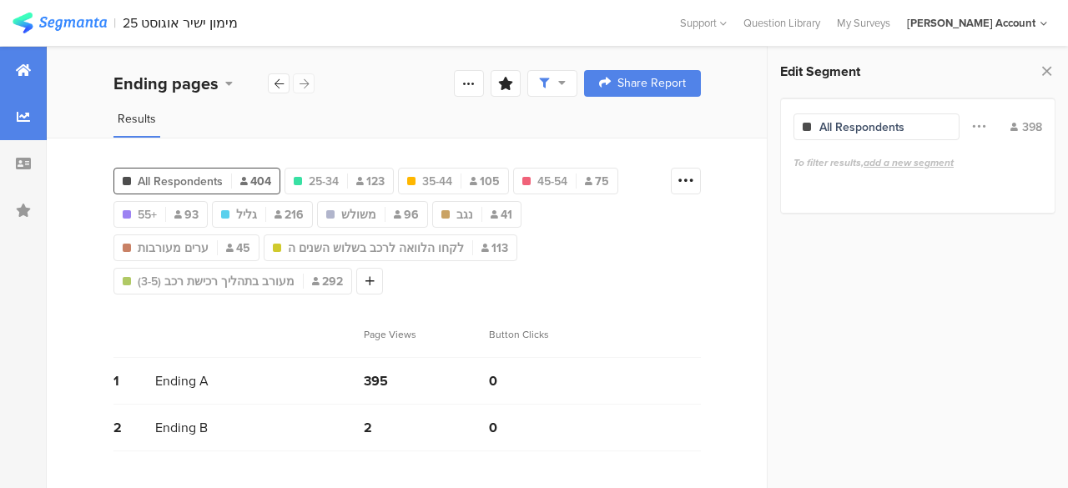
drag, startPoint x: 10, startPoint y: 59, endPoint x: 17, endPoint y: 86, distance: 27.5
click at [10, 59] on div at bounding box center [23, 70] width 47 height 47
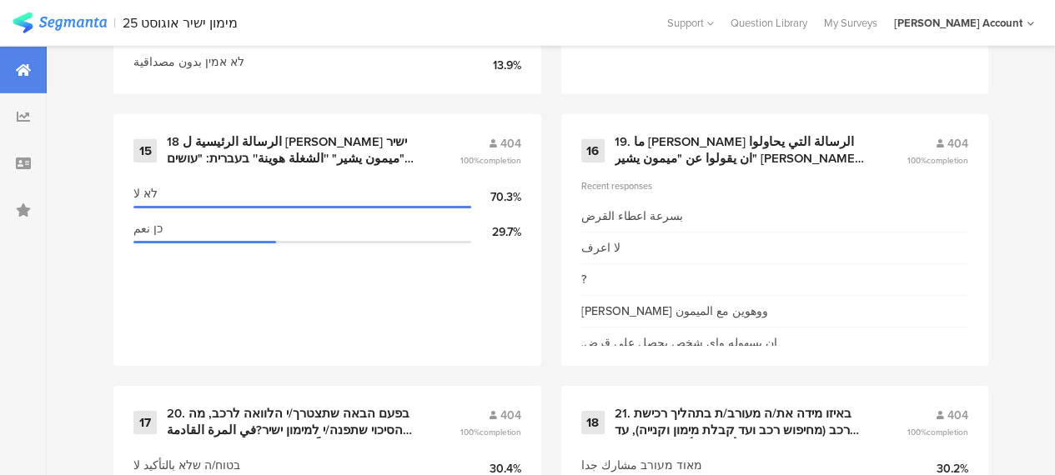
scroll to position [2586, 0]
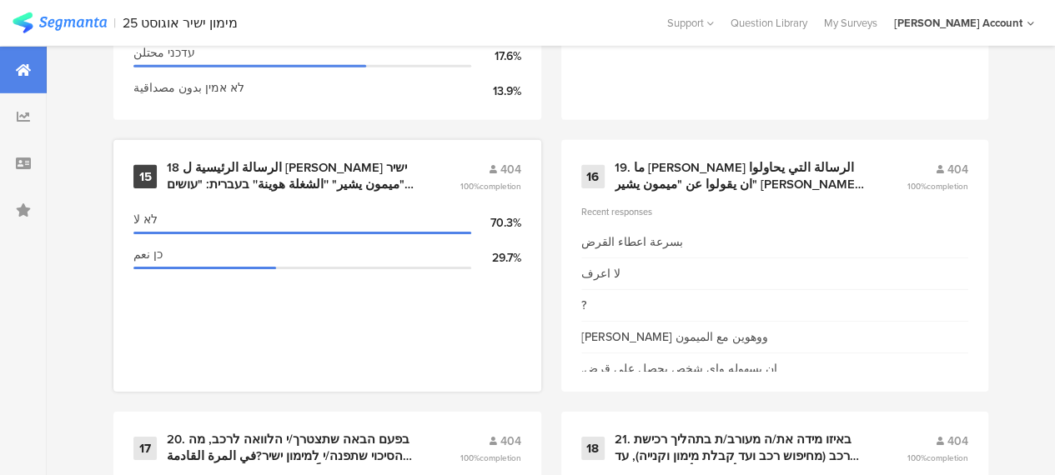
click at [368, 179] on div "18 الرسالة الرئيسية ل [PERSON_NAME] ישיר "ميمون يشير" ''الشغلة هوينة'' בעברית: …" at bounding box center [293, 176] width 253 height 33
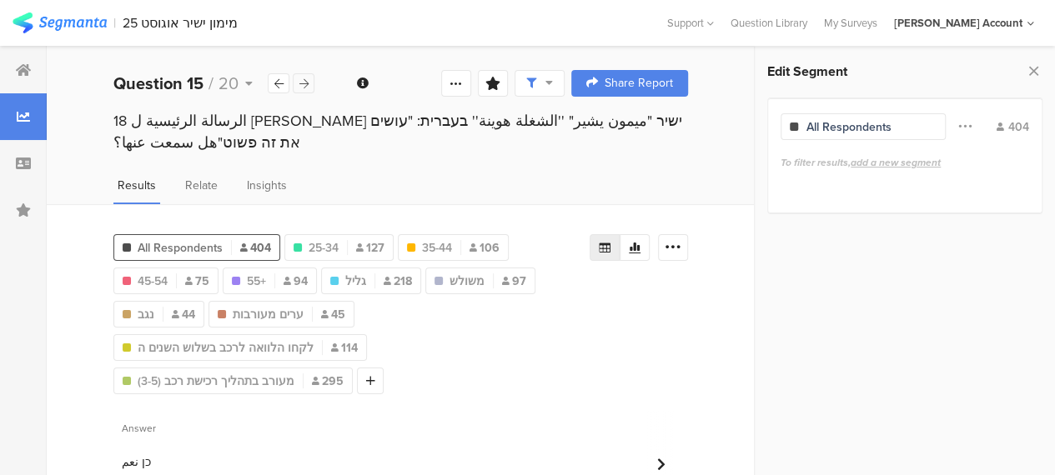
click at [305, 87] on icon at bounding box center [303, 83] width 9 height 11
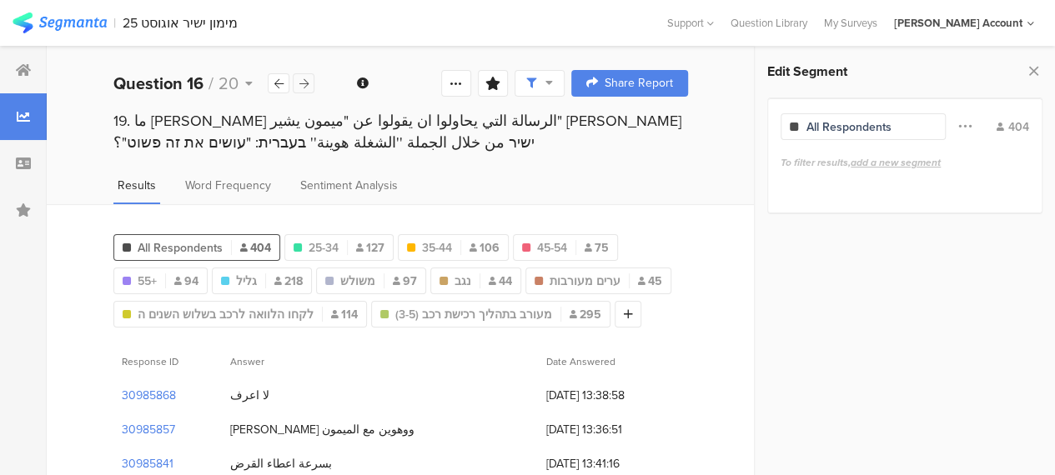
click at [305, 87] on icon at bounding box center [303, 83] width 9 height 11
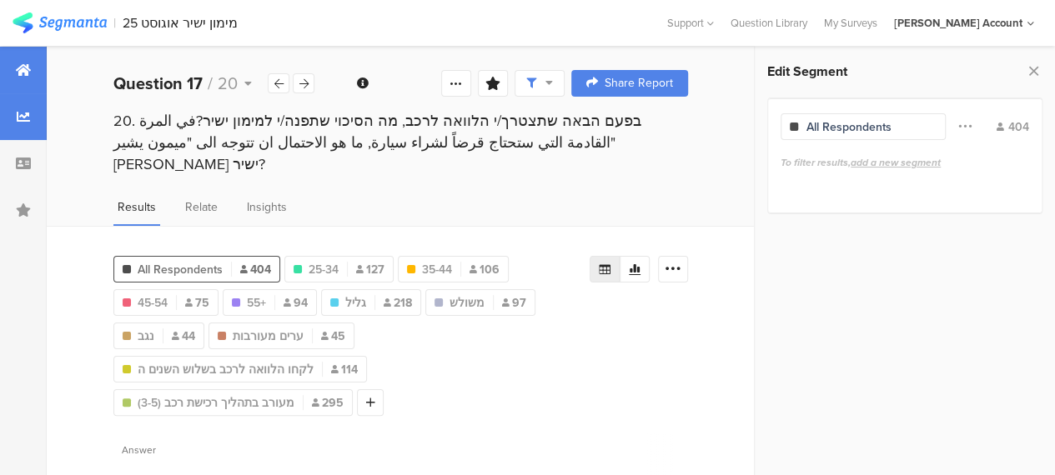
click at [28, 71] on icon at bounding box center [23, 69] width 15 height 13
